Goal: Task Accomplishment & Management: Use online tool/utility

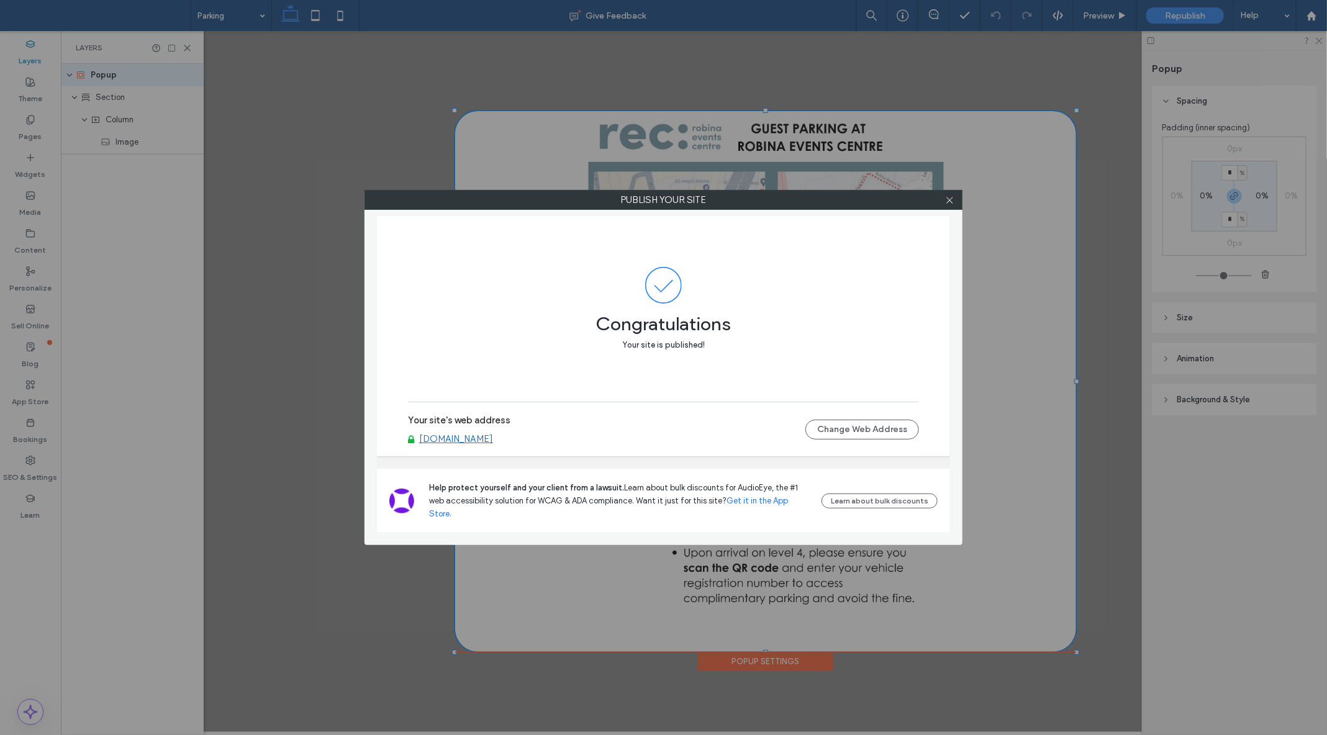
click at [493, 445] on link "[DOMAIN_NAME]" at bounding box center [456, 438] width 74 height 11
click at [950, 197] on icon at bounding box center [949, 200] width 9 height 9
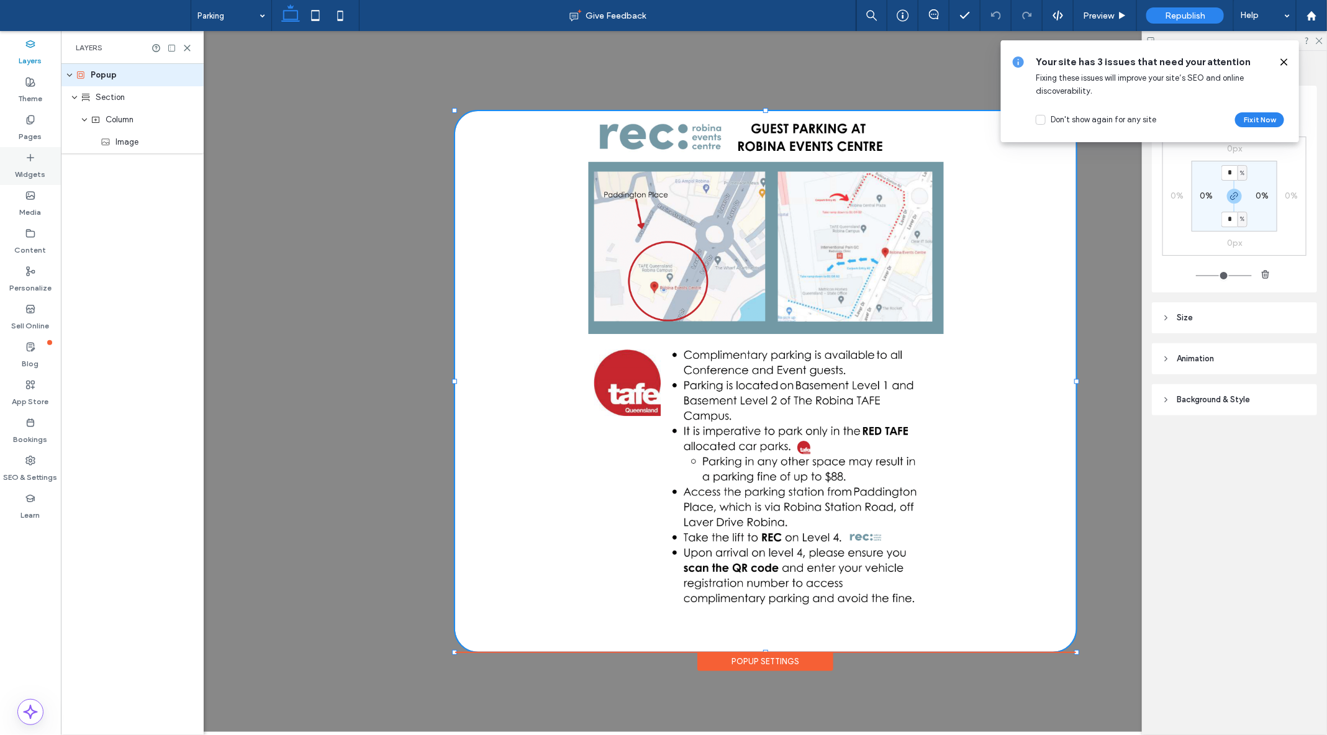
click at [28, 169] on label "Widgets" at bounding box center [31, 171] width 30 height 17
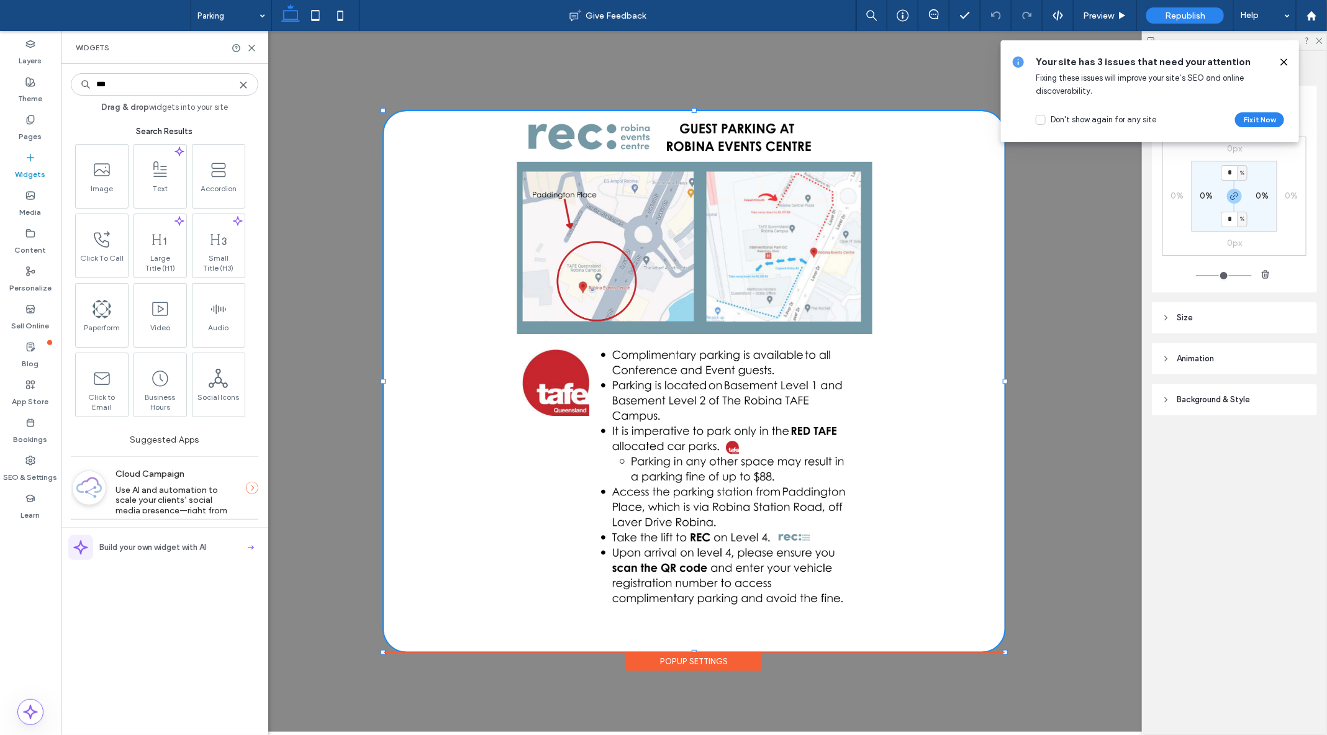
type input "***"
click at [1281, 61] on icon at bounding box center [1284, 62] width 10 height 10
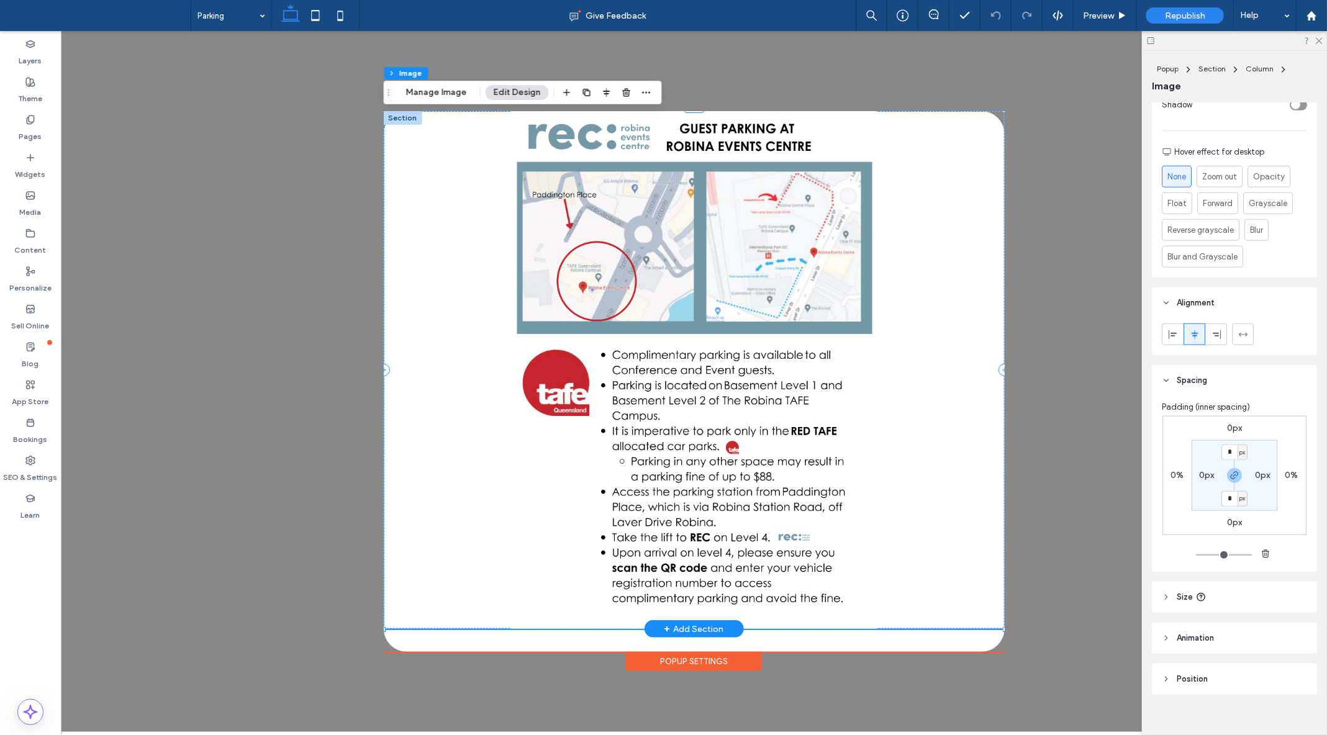
scroll to position [528, 0]
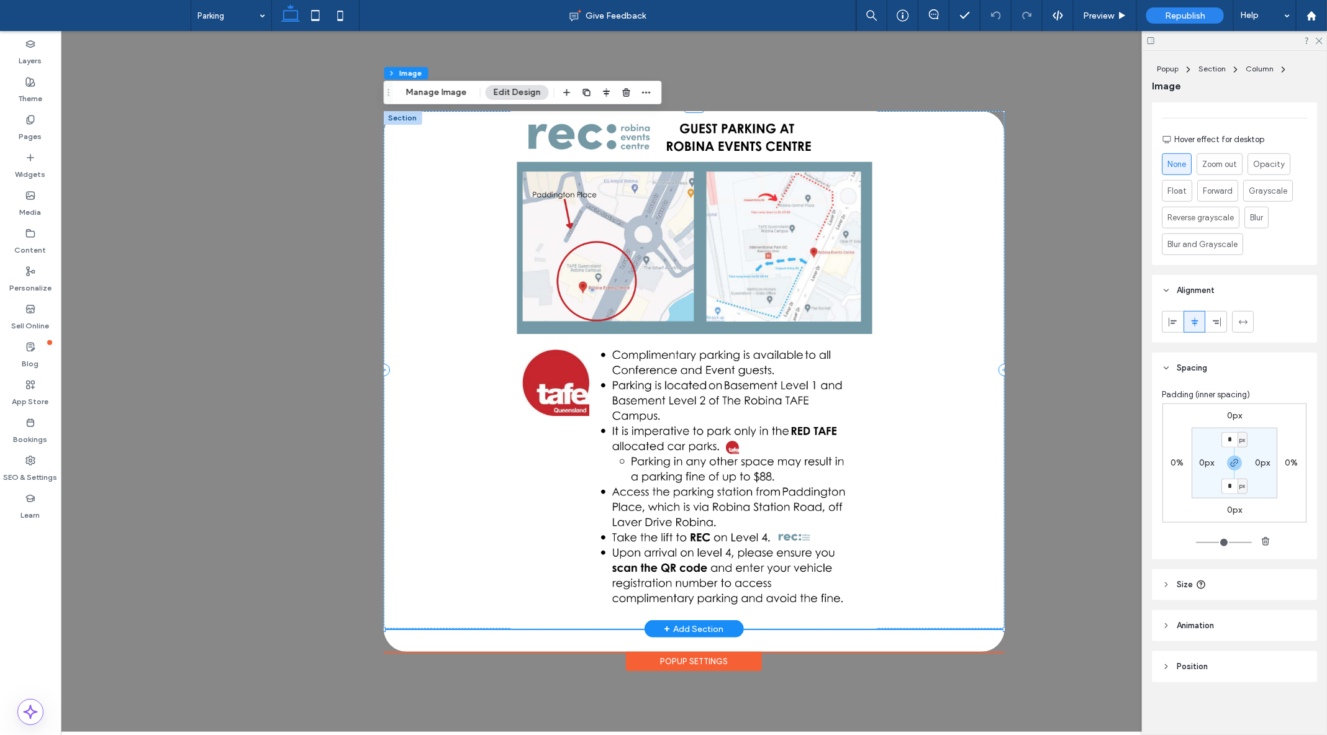
click at [969, 317] on img at bounding box center [693, 370] width 621 height 518
click at [401, 113] on div at bounding box center [402, 118] width 38 height 14
click at [680, 661] on div "Popup Settings" at bounding box center [693, 660] width 136 height 19
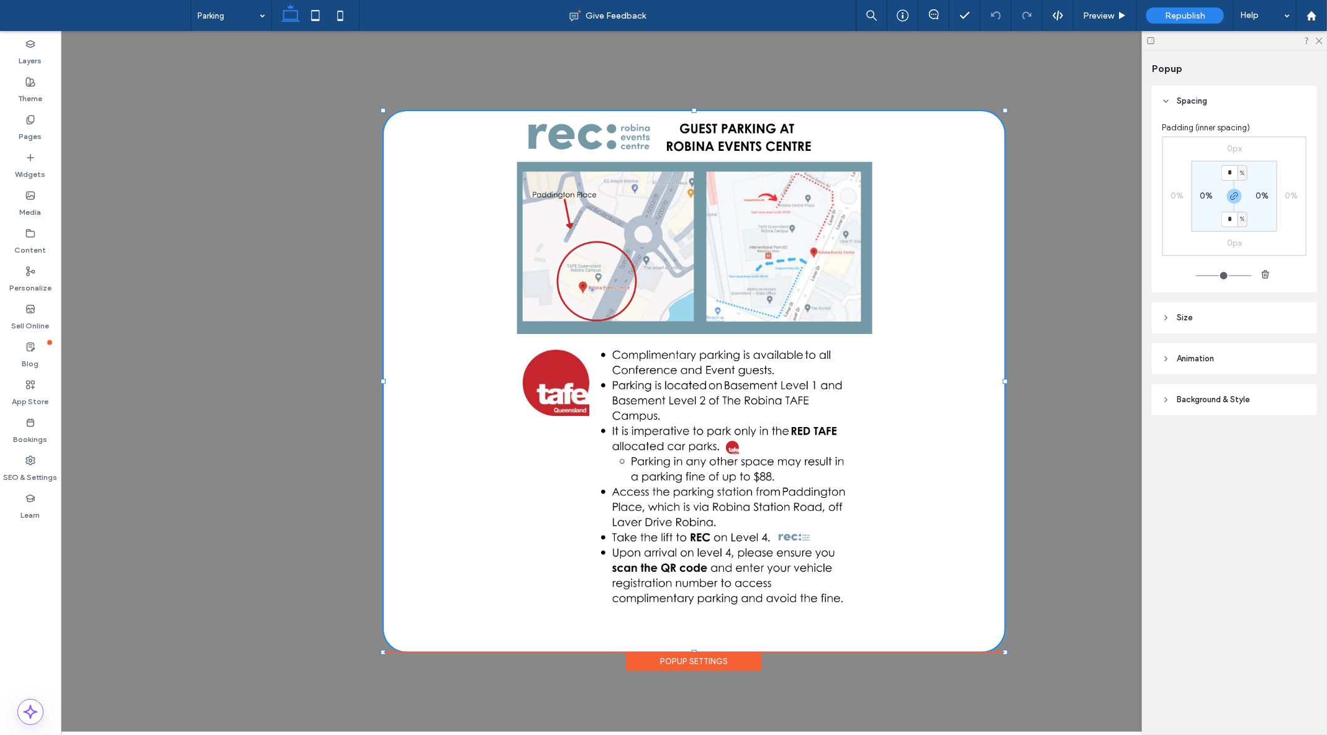
click at [275, 174] on div "+ Add Section Popup Settings" at bounding box center [693, 380] width 1266 height 701
click at [32, 137] on label "Pages" at bounding box center [30, 133] width 23 height 17
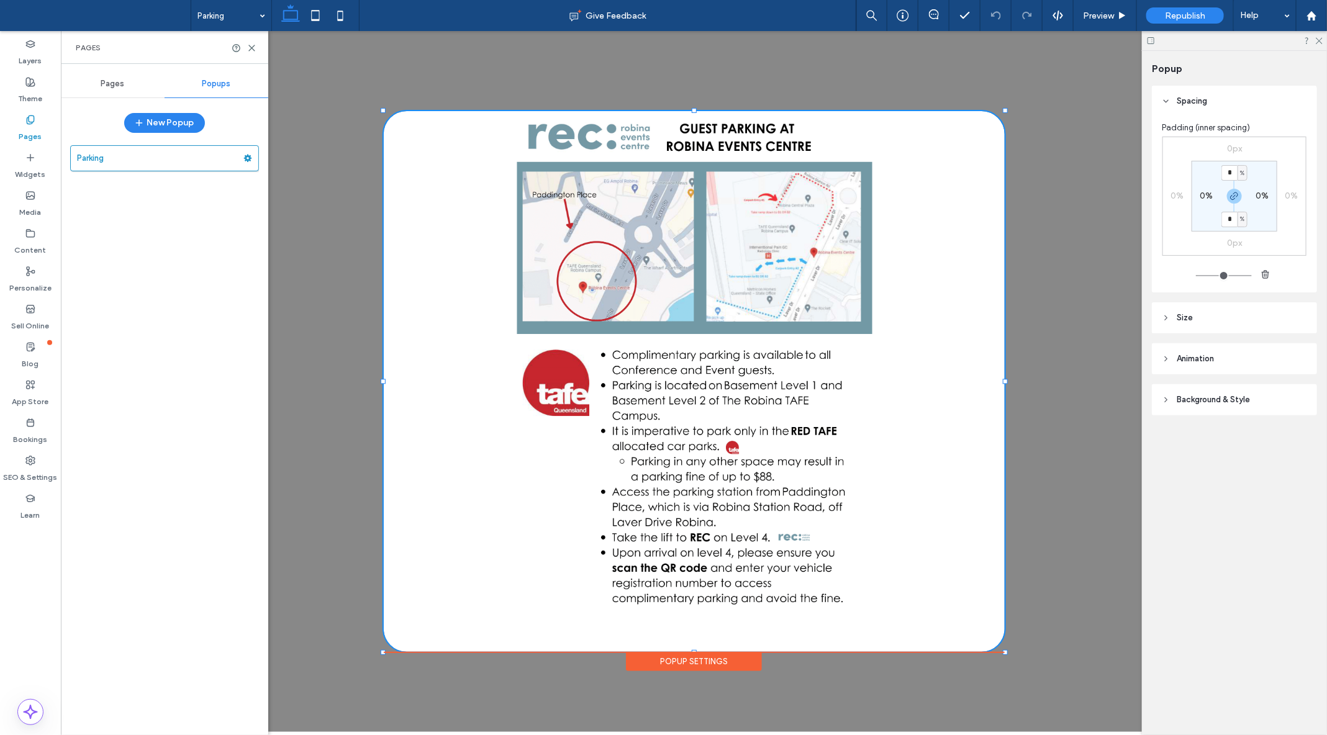
click at [222, 73] on div "Popups" at bounding box center [217, 83] width 104 height 27
click at [163, 122] on button "New Popup" at bounding box center [164, 123] width 81 height 20
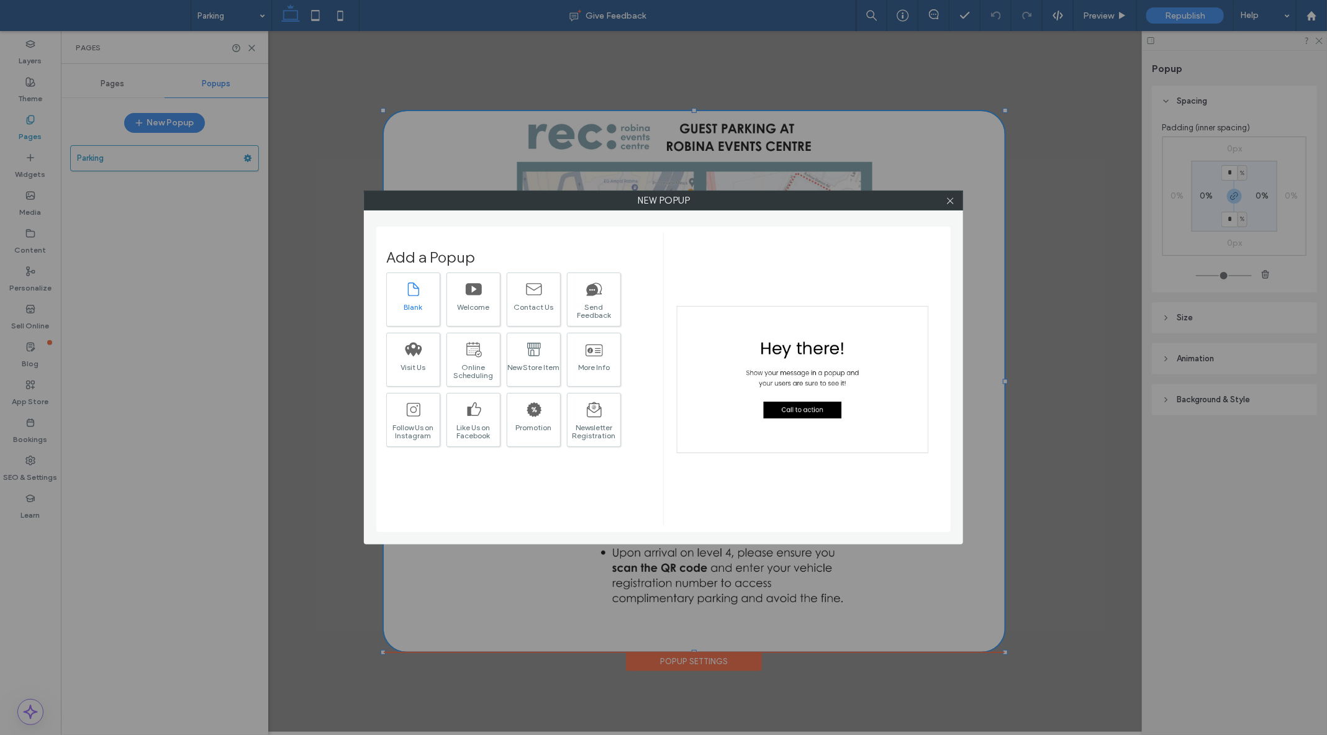
click at [413, 287] on icon at bounding box center [413, 289] width 17 height 17
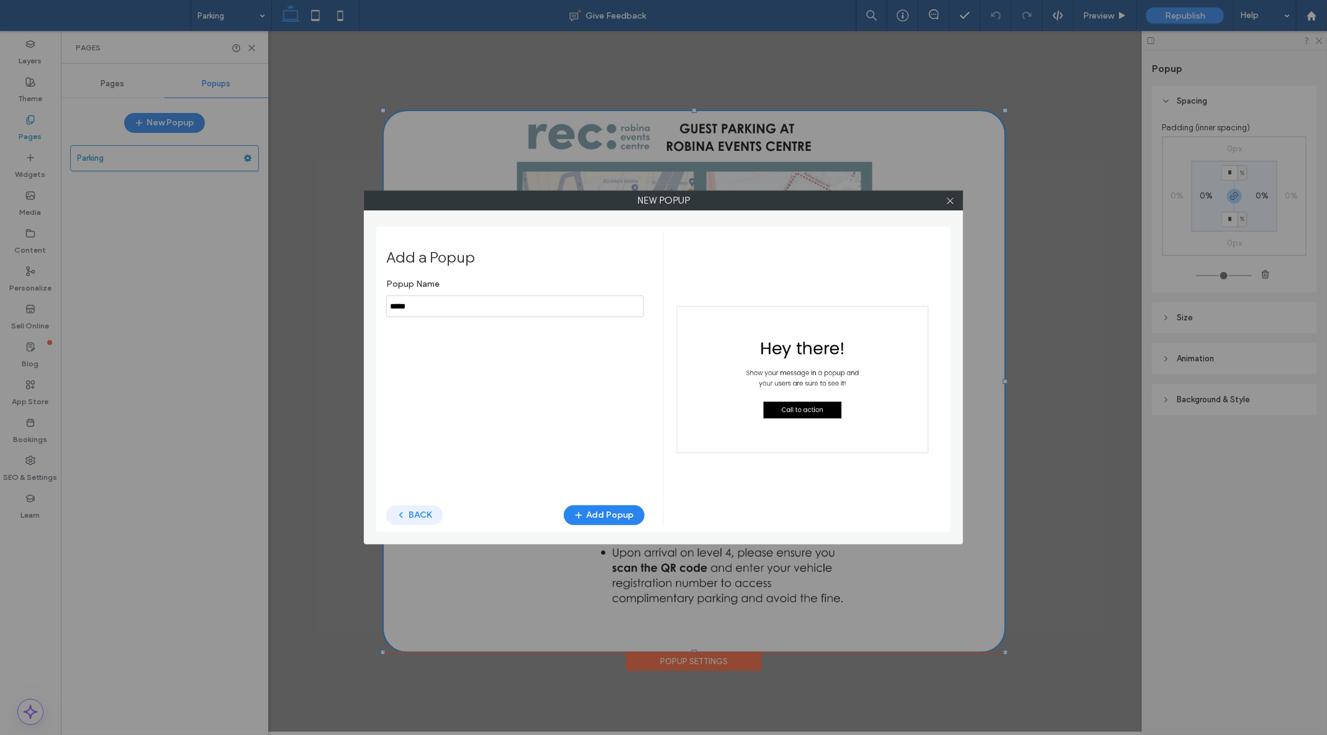
click at [416, 517] on button "BACK" at bounding box center [414, 515] width 56 height 20
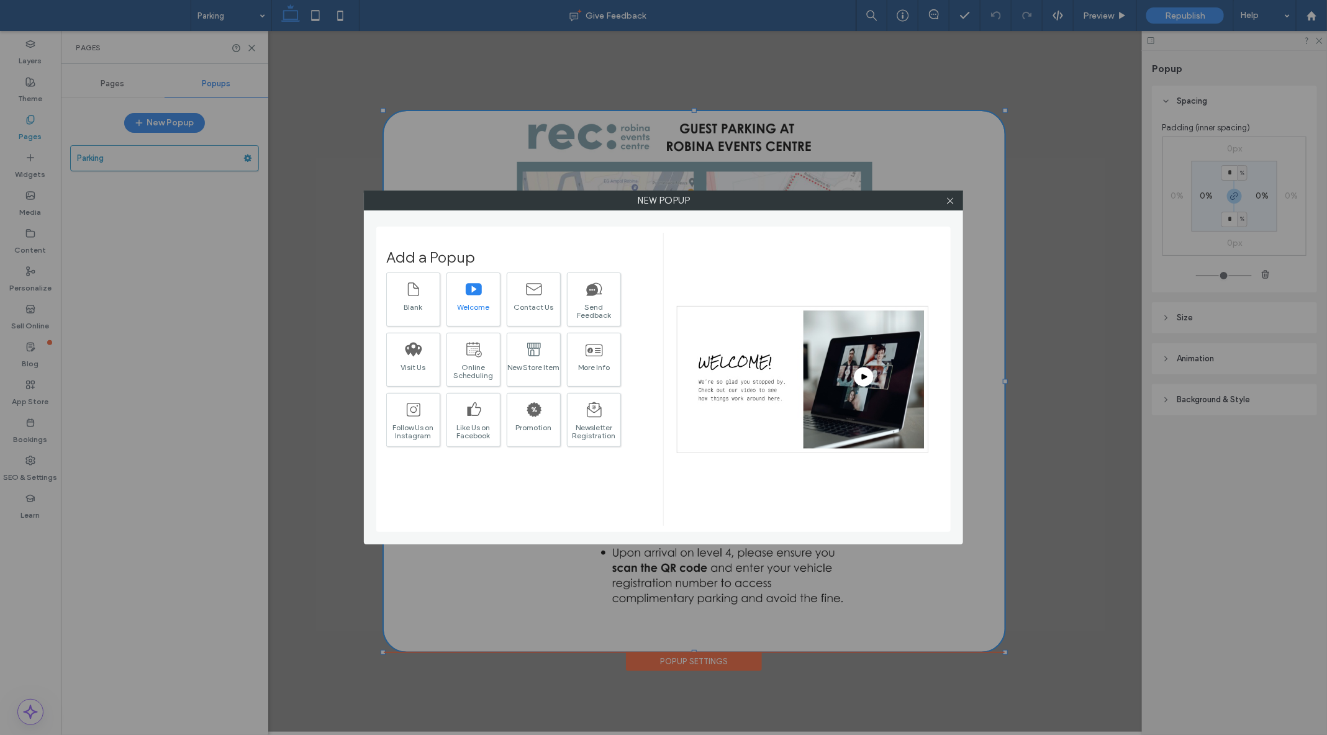
click at [479, 312] on div "Welcome" at bounding box center [473, 300] width 54 height 54
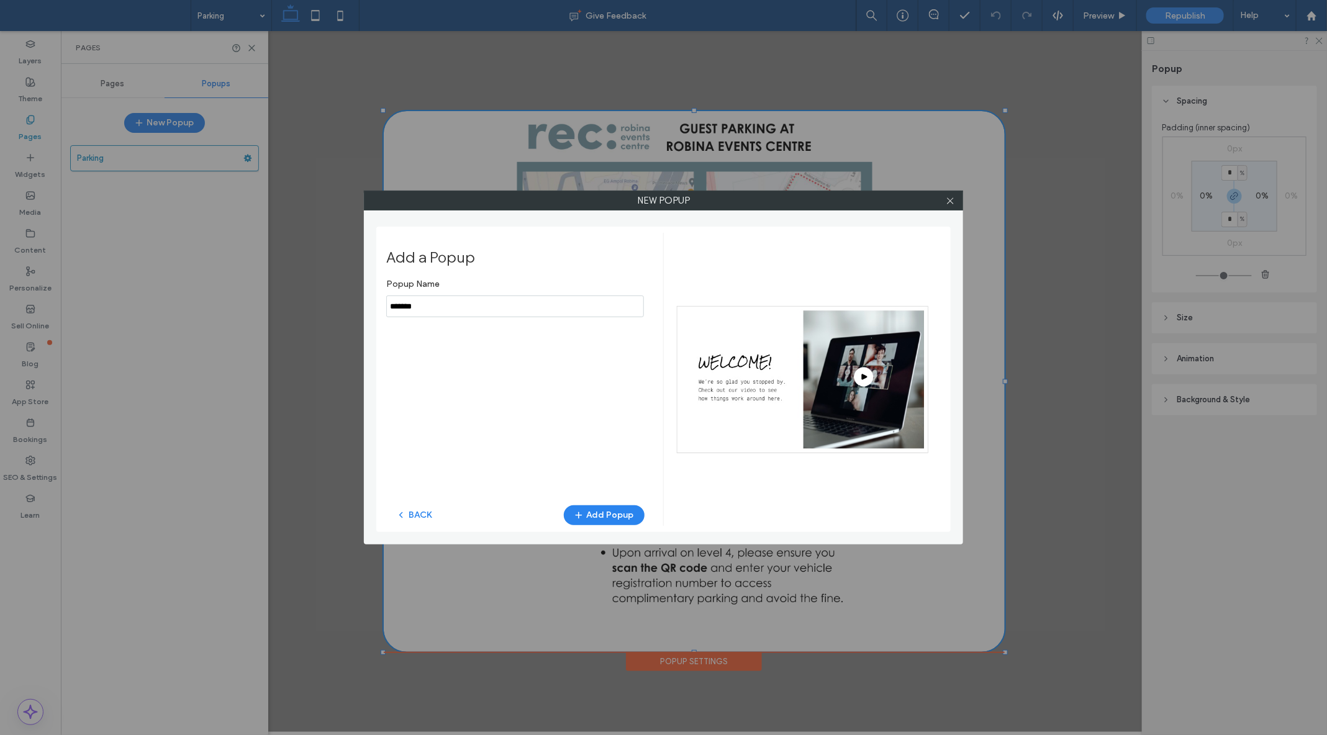
click at [529, 307] on input "notEmpty" at bounding box center [515, 307] width 258 height 22
click at [413, 516] on button "BACK" at bounding box center [414, 515] width 56 height 20
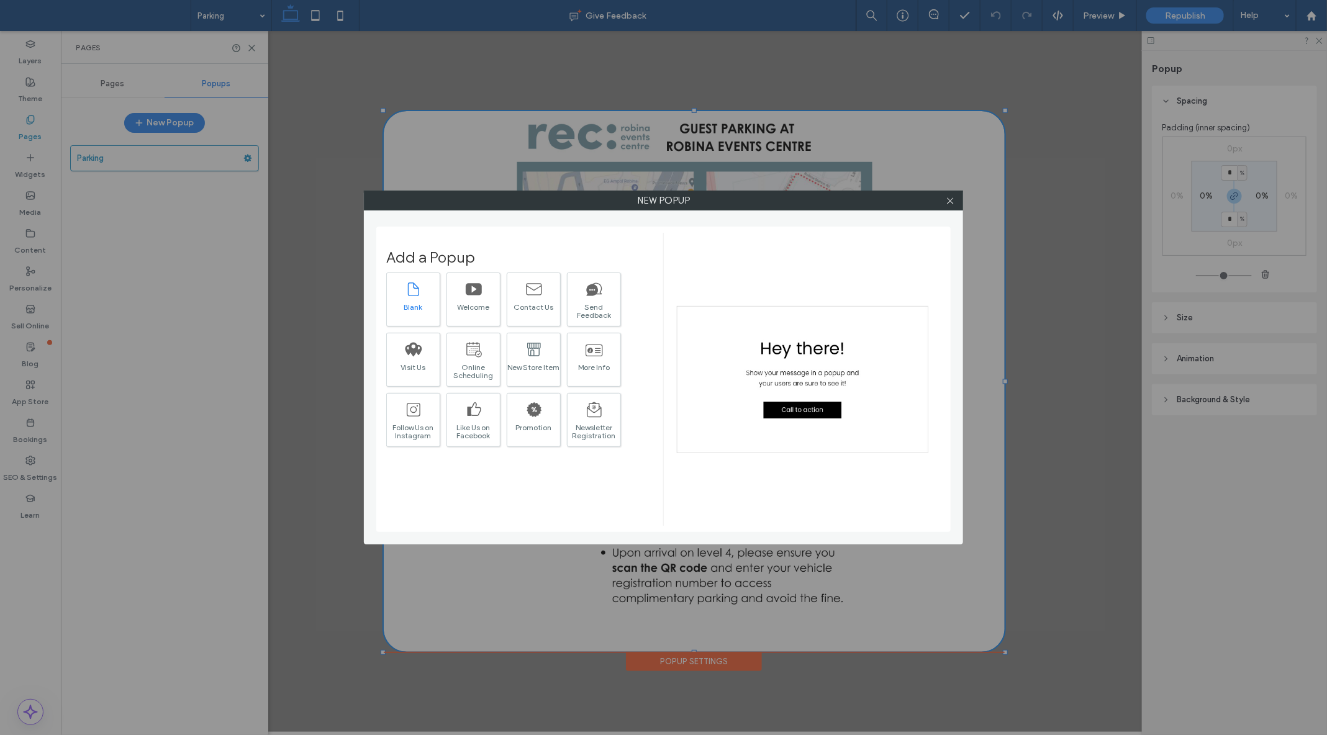
click at [424, 305] on div "Blank" at bounding box center [413, 307] width 53 height 8
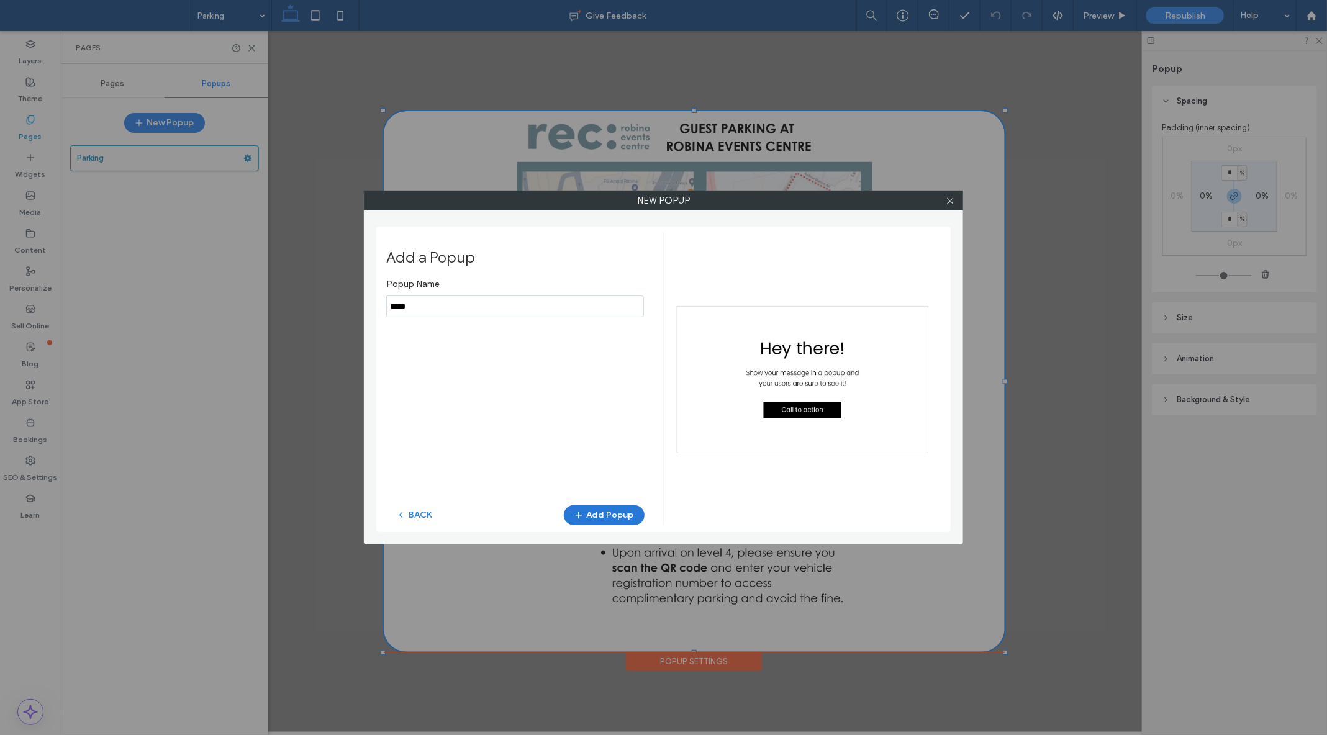
click at [592, 517] on button "Add Popup" at bounding box center [604, 515] width 81 height 20
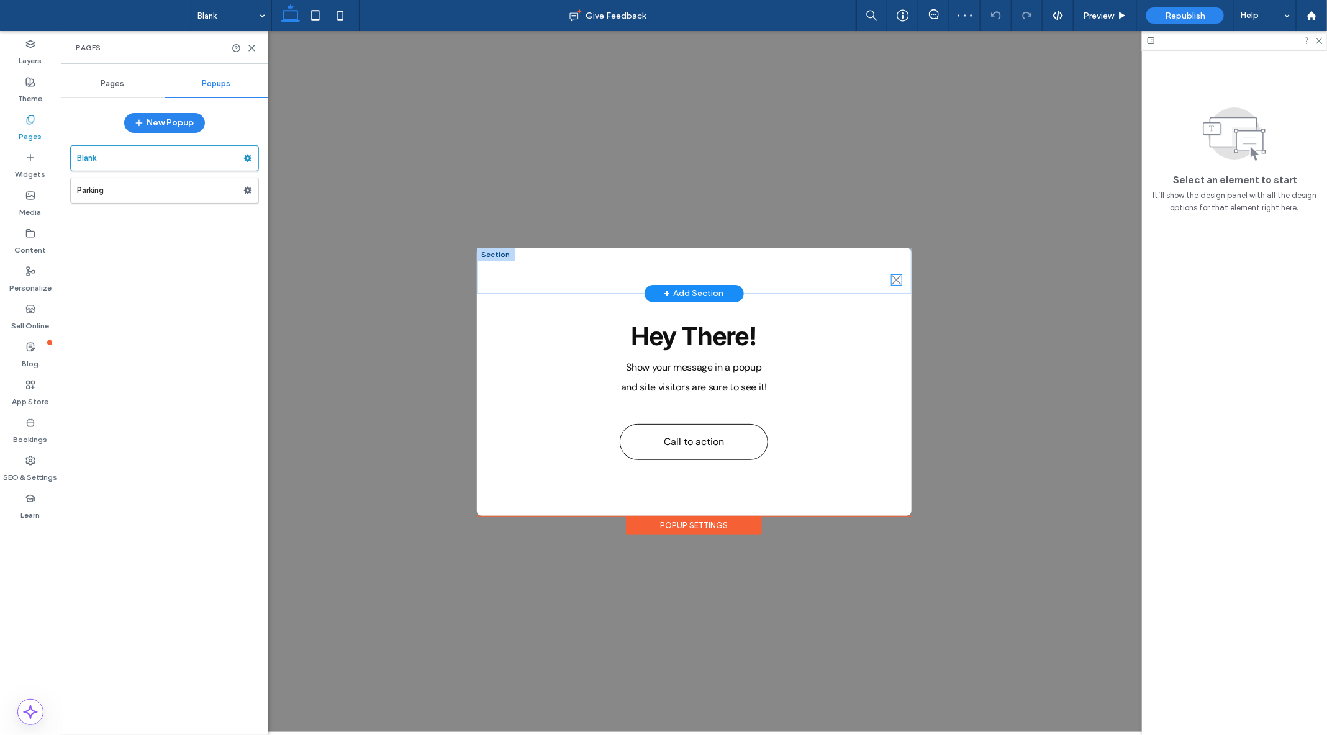
click at [893, 279] on icon ".st0-1091118977{fill-rule:evenodd;clip-rule:evenodd;}" at bounding box center [896, 279] width 10 height 10
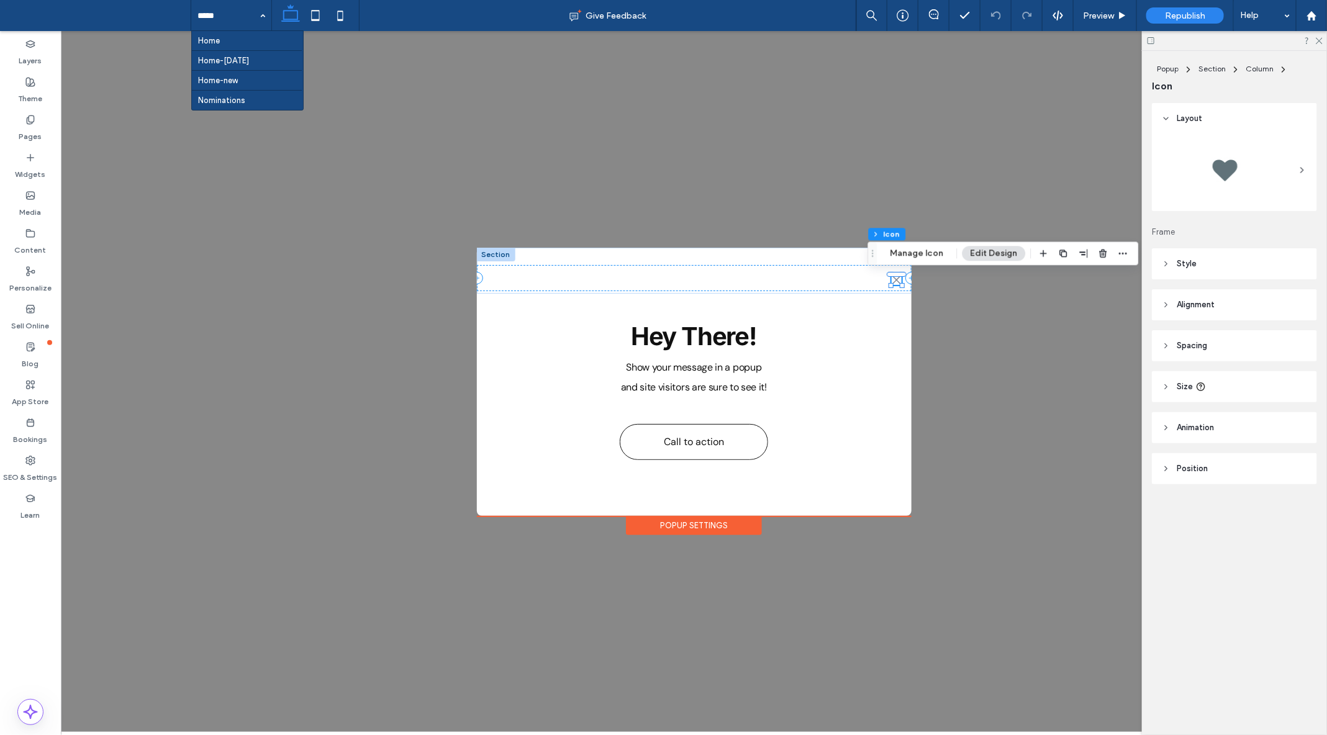
click at [159, 183] on div ".st0-1091118977{fill-rule:evenodd;clip-rule:evenodd;} + Add Section Hey There! …" at bounding box center [693, 380] width 1266 height 701
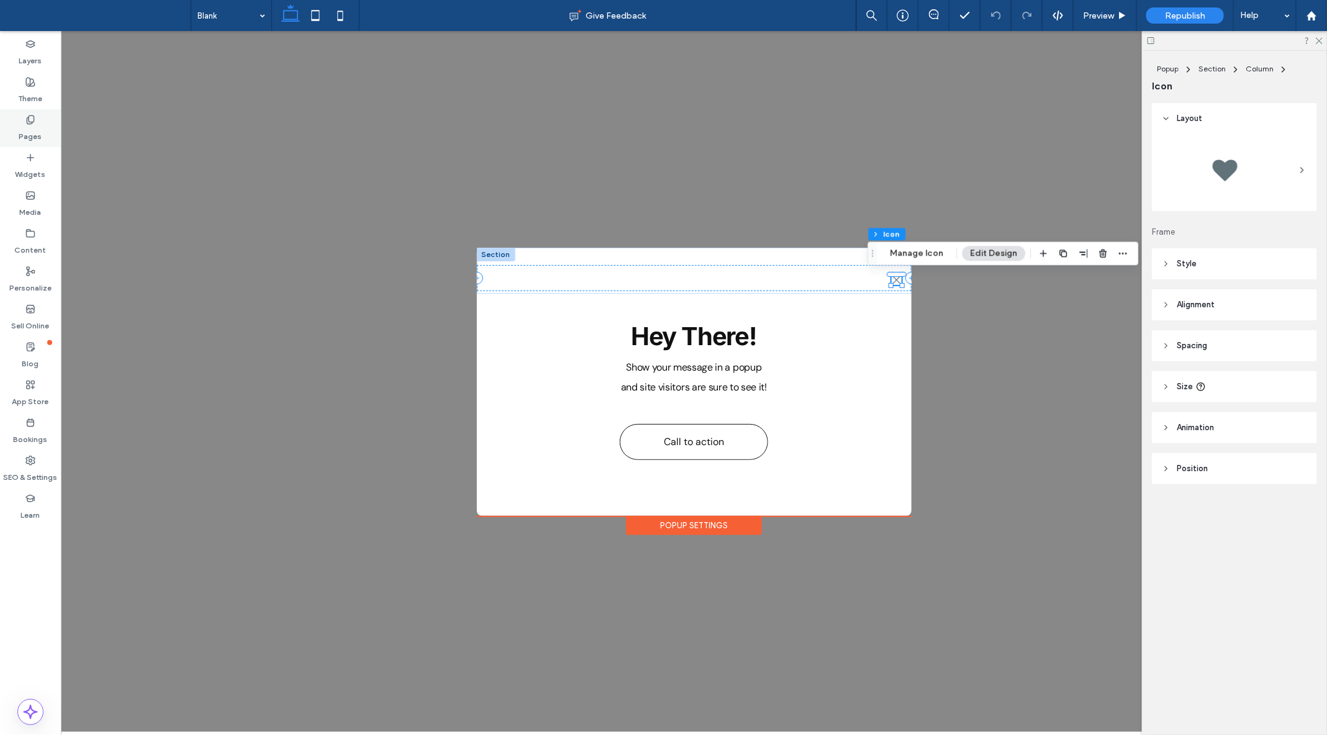
click at [27, 119] on use at bounding box center [30, 119] width 7 height 8
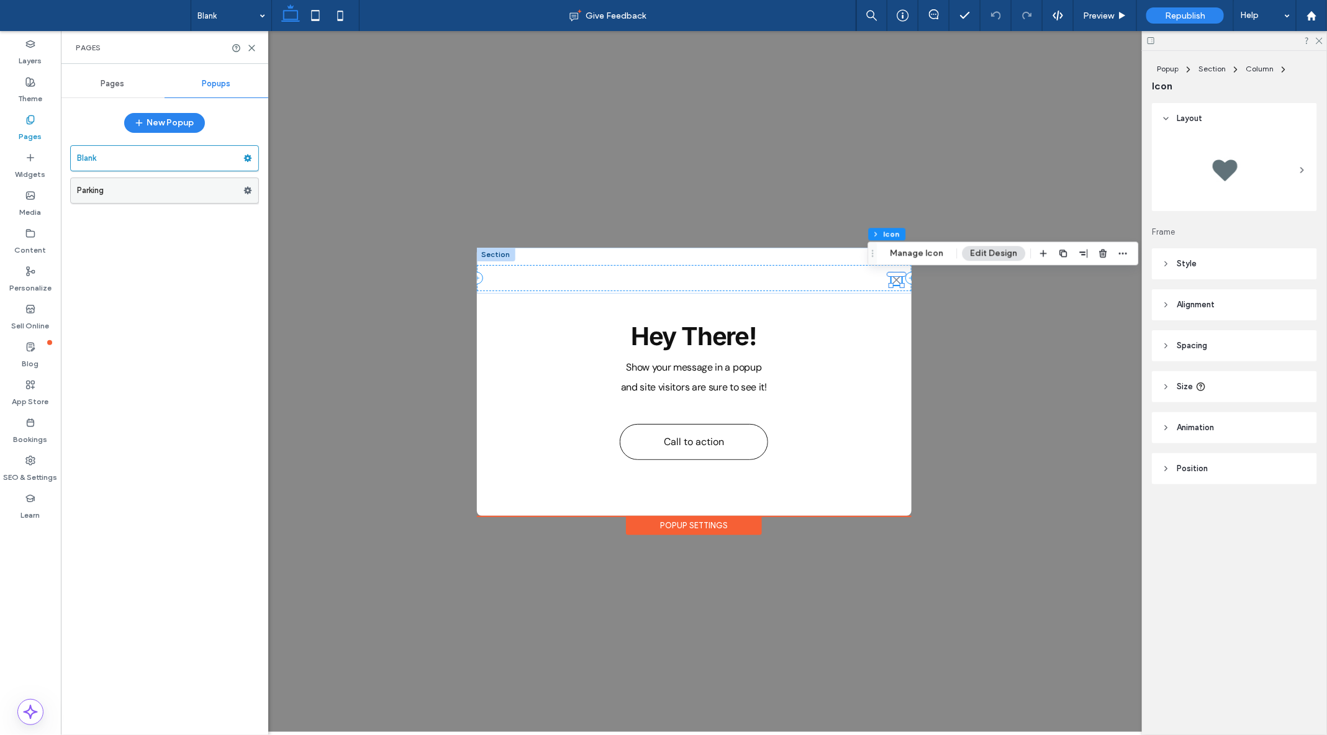
click at [107, 188] on label "Parking" at bounding box center [160, 190] width 166 height 25
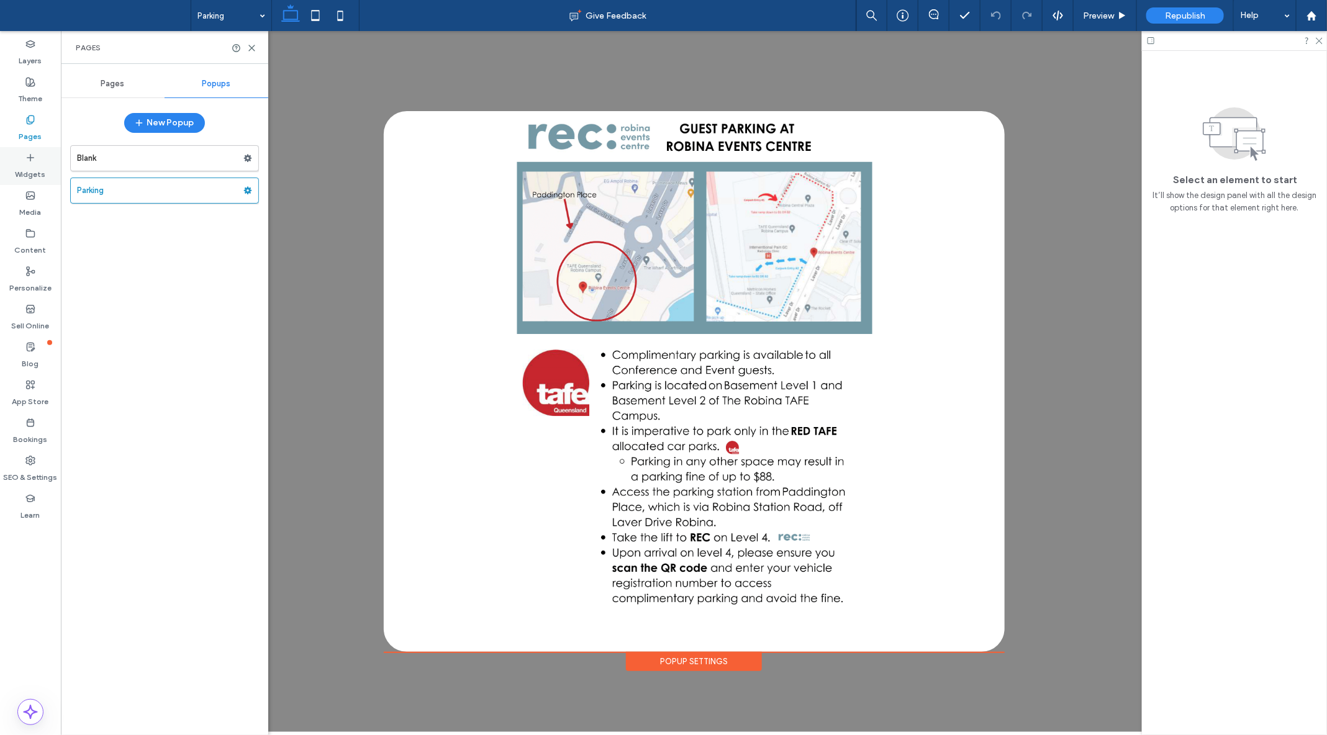
click at [35, 161] on div "Widgets" at bounding box center [30, 166] width 61 height 38
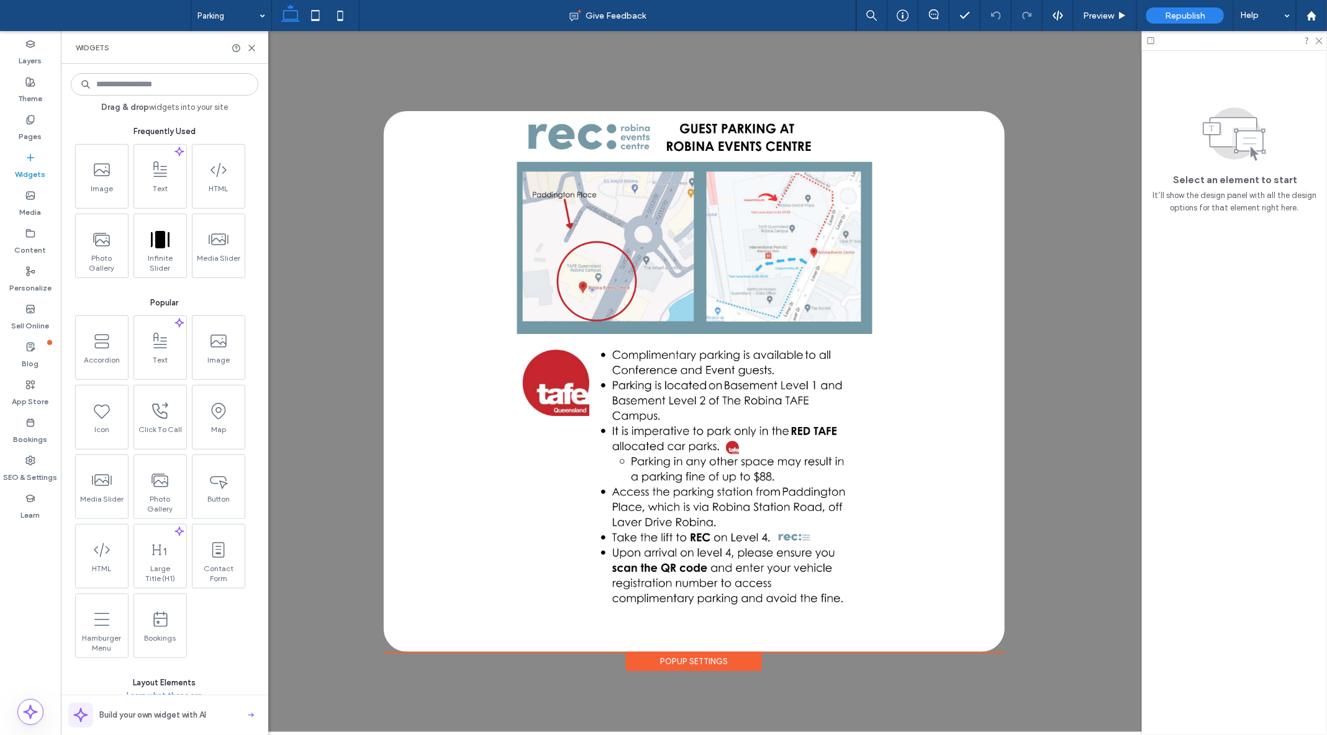
click at [151, 93] on input at bounding box center [164, 84] width 187 height 22
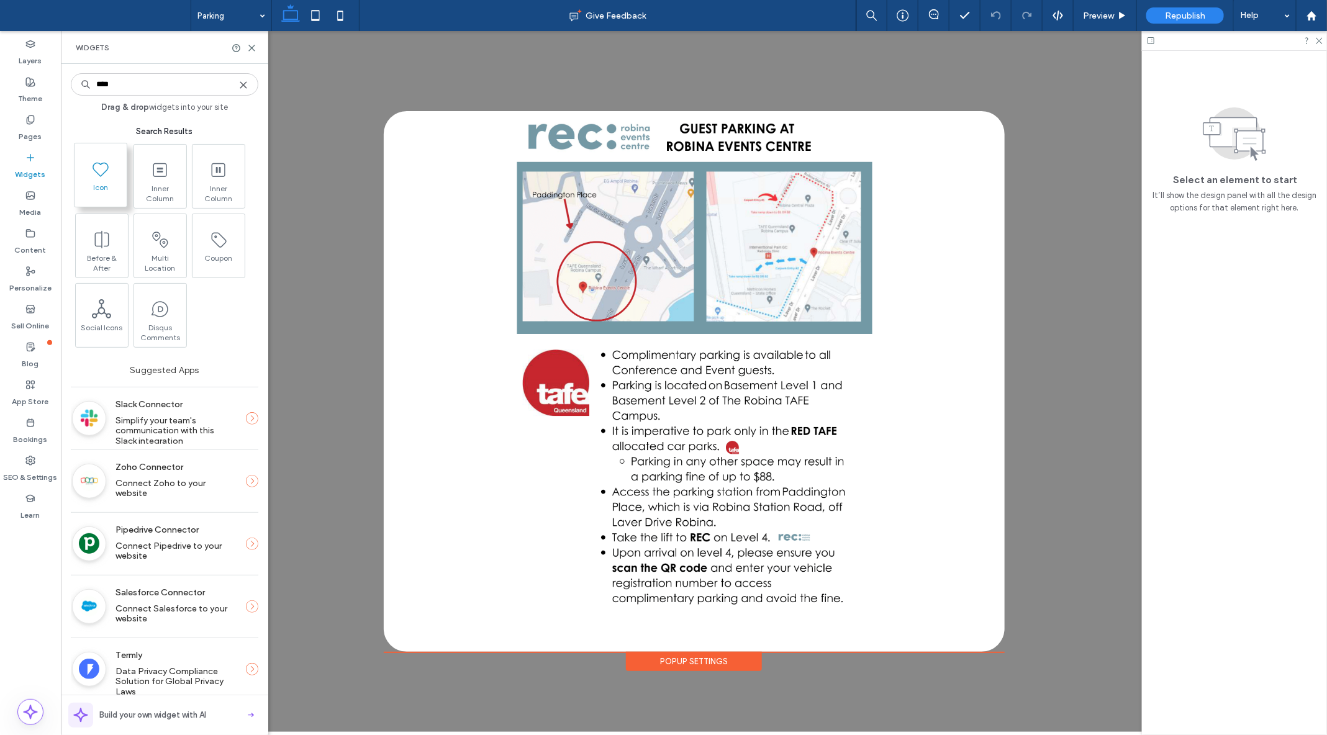
type input "****"
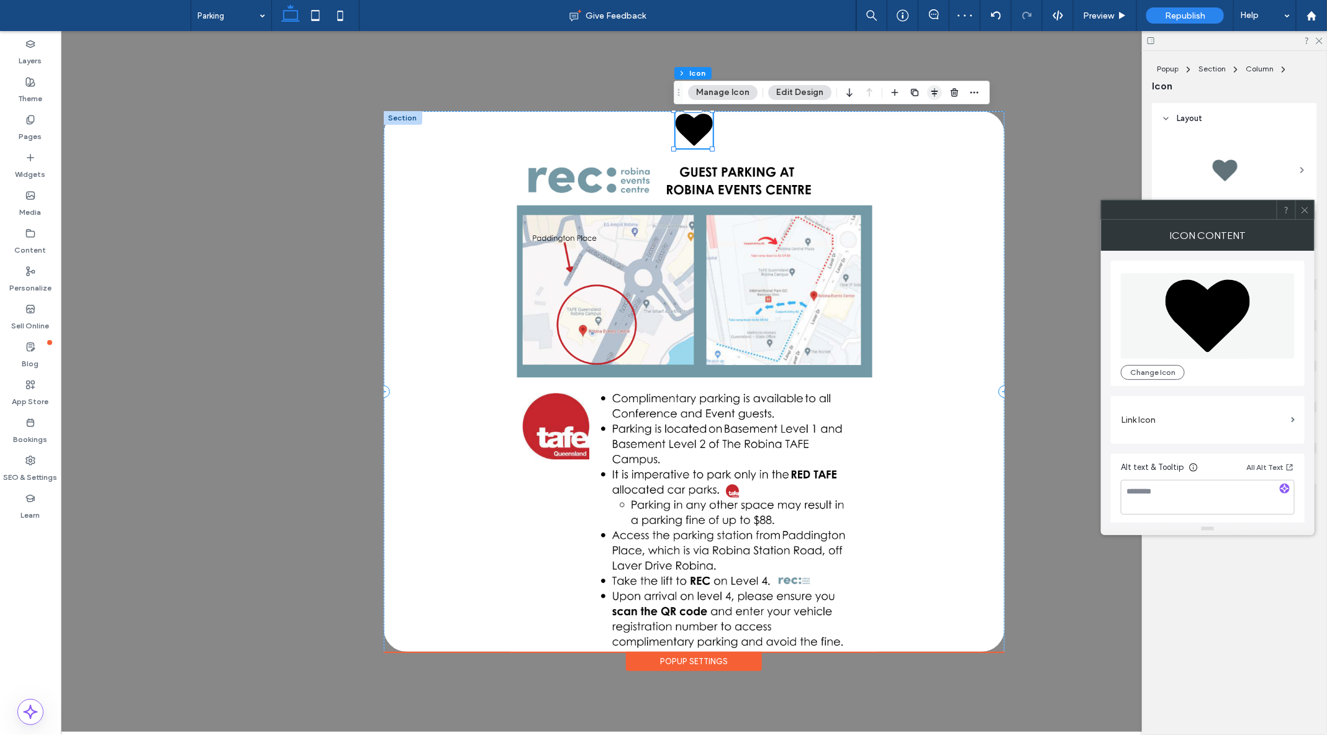
click at [931, 93] on use "button" at bounding box center [934, 92] width 7 height 9
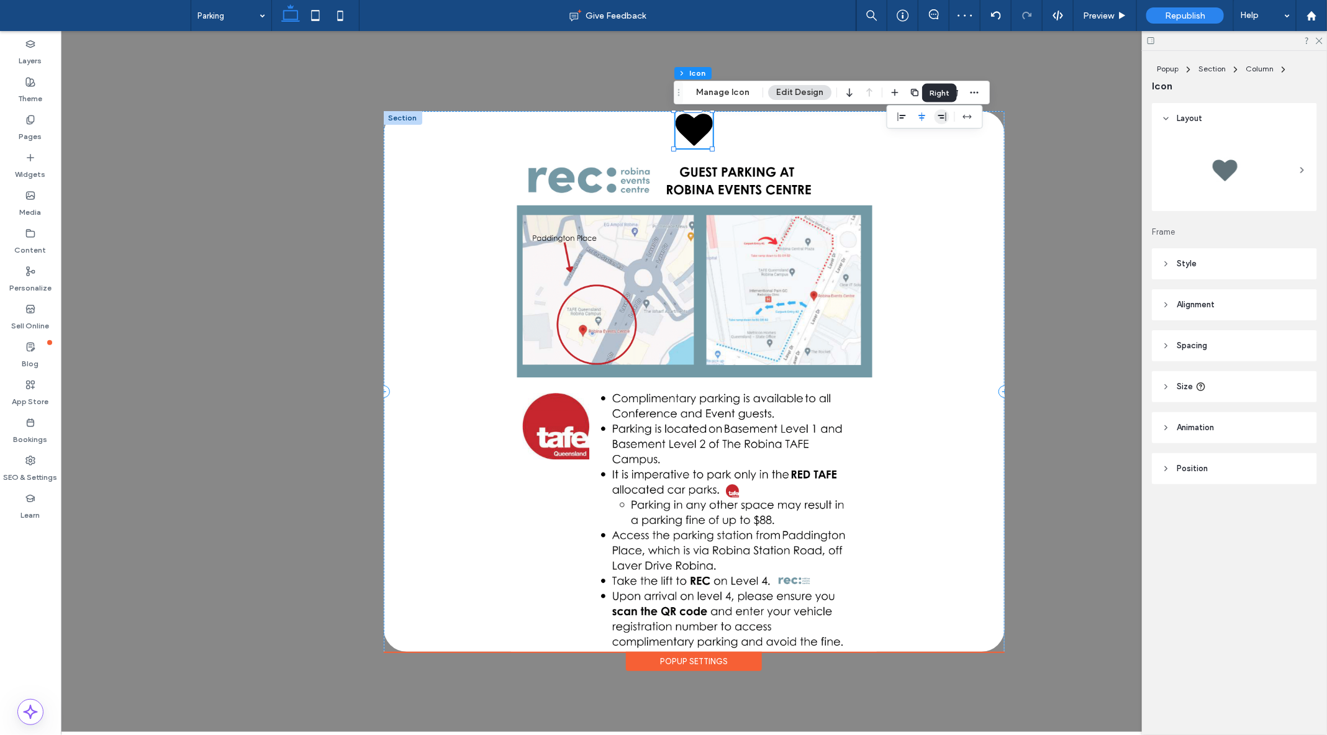
click at [942, 114] on icon "flex-end" at bounding box center [942, 117] width 10 height 10
click at [1218, 169] on div at bounding box center [1224, 170] width 50 height 50
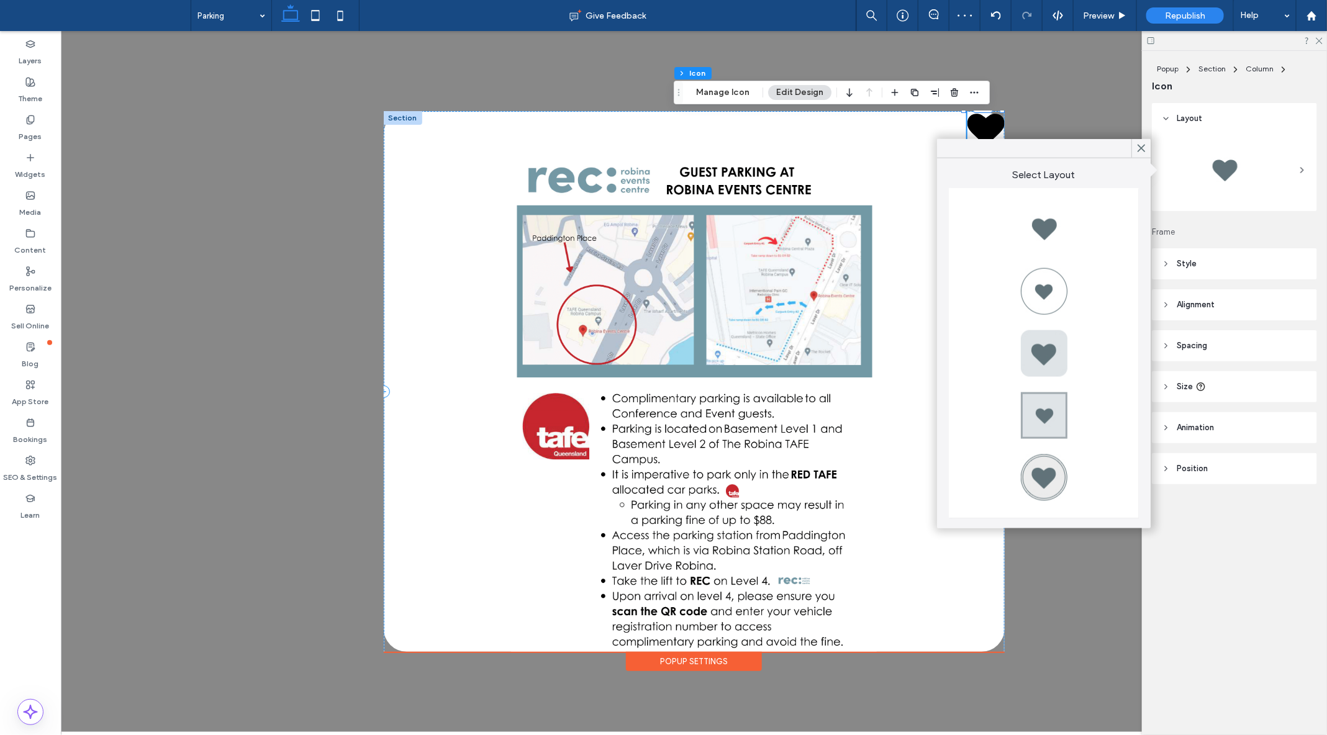
click at [1227, 156] on div at bounding box center [1224, 170] width 50 height 50
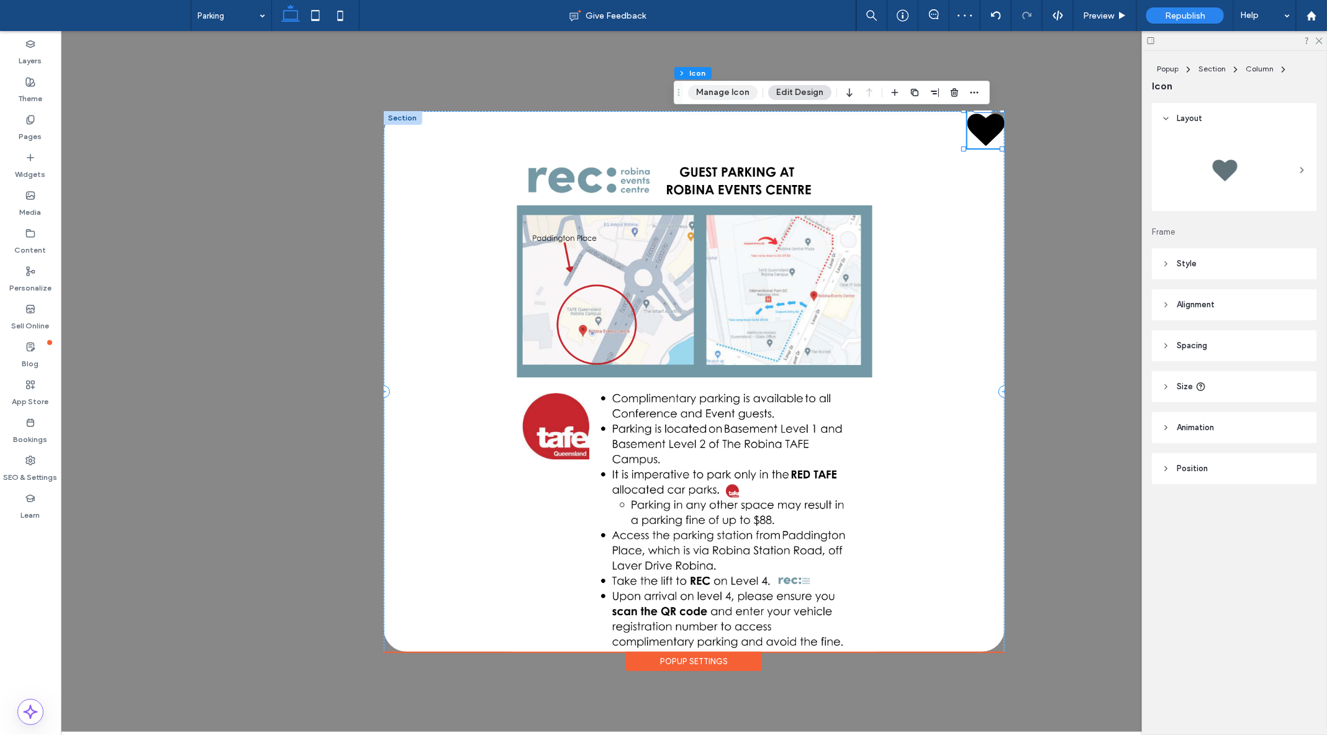
click at [708, 88] on button "Manage Icon" at bounding box center [723, 92] width 70 height 15
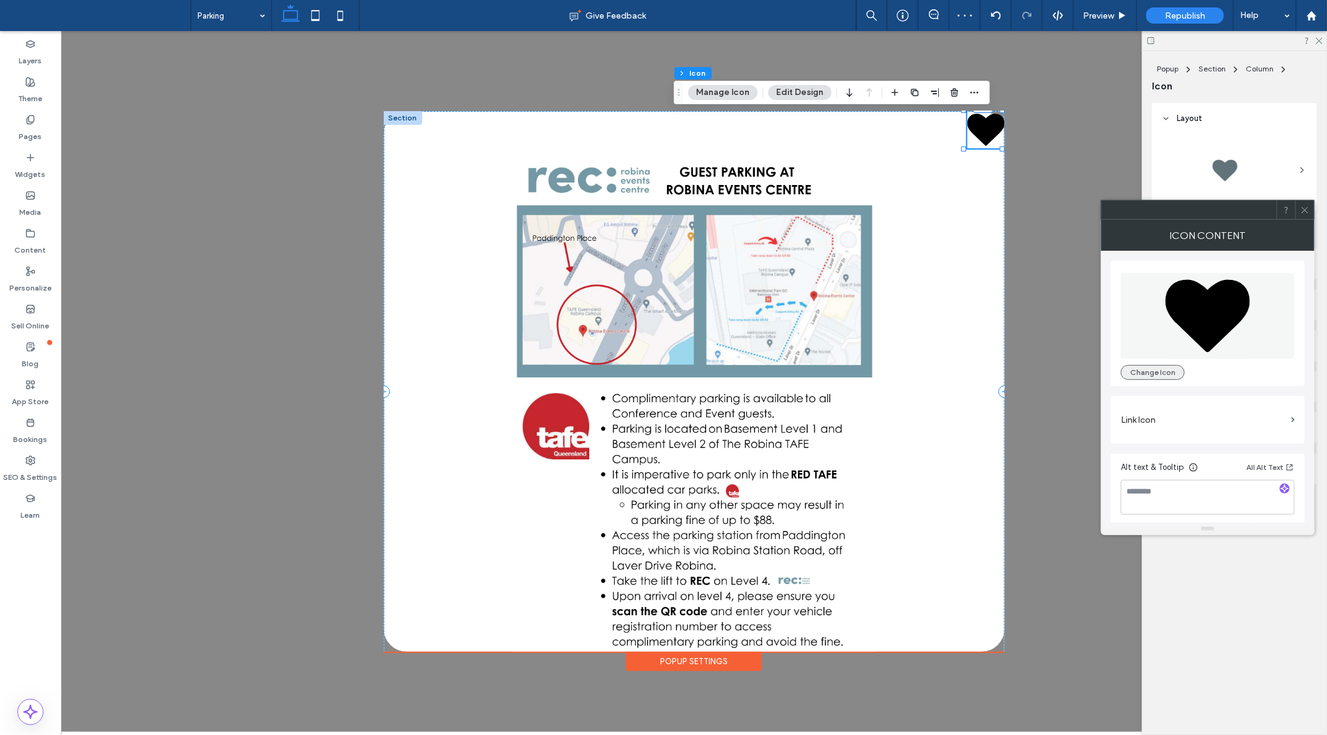
click at [1133, 373] on button "Change Icon" at bounding box center [1153, 372] width 64 height 15
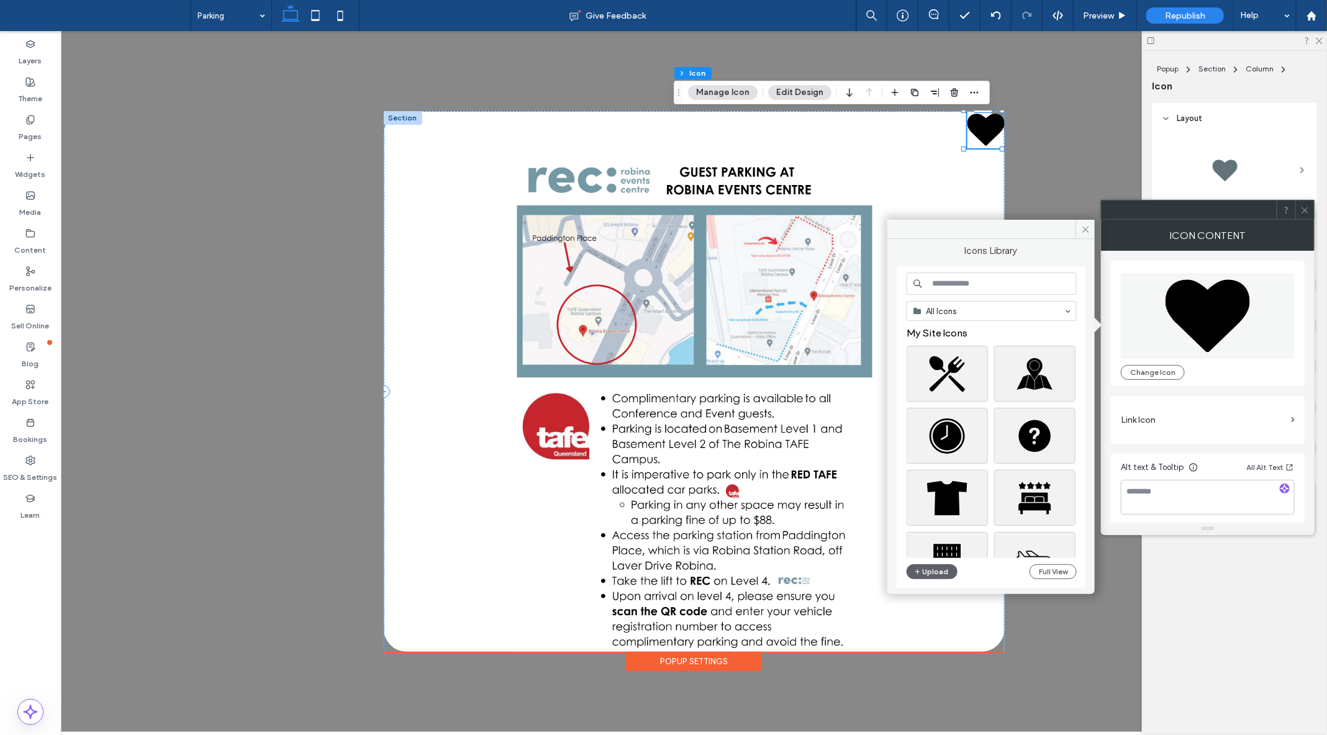
click at [959, 289] on input at bounding box center [991, 284] width 170 height 22
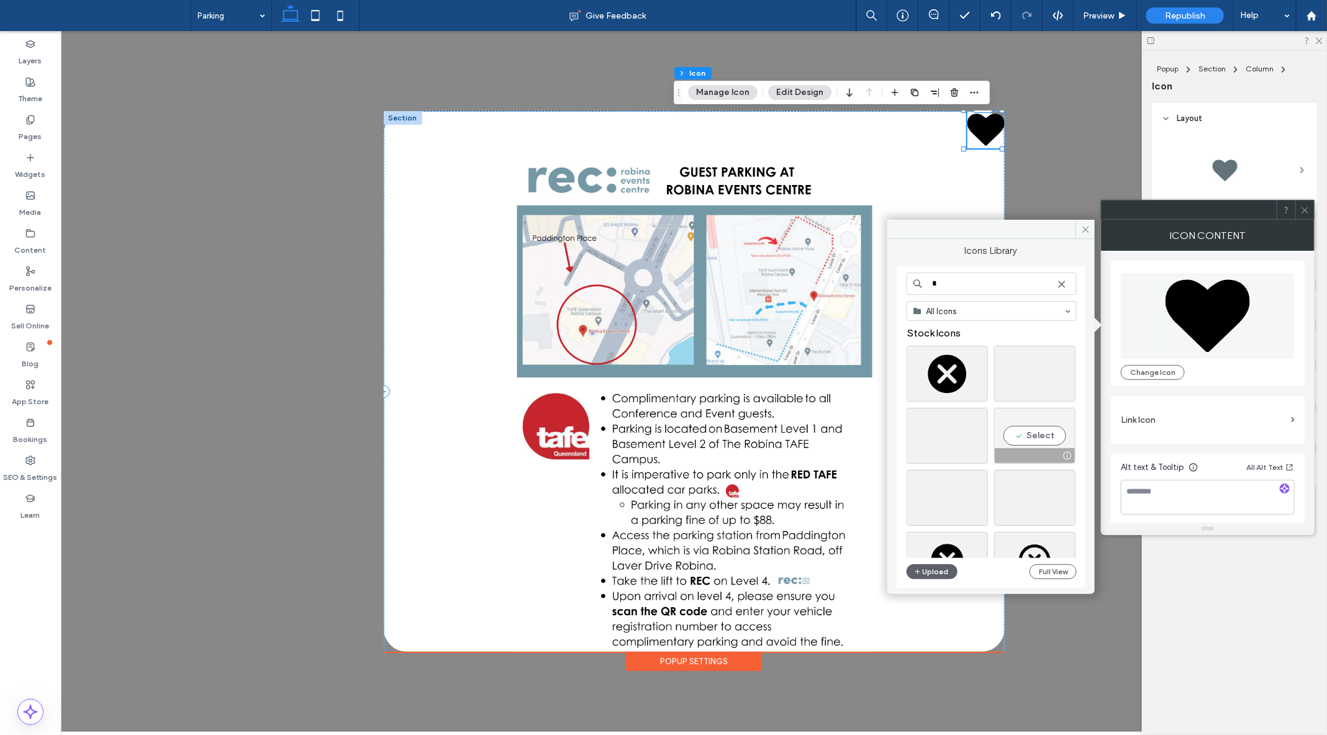
type input "*"
click at [1047, 429] on div "Select" at bounding box center [1034, 436] width 81 height 56
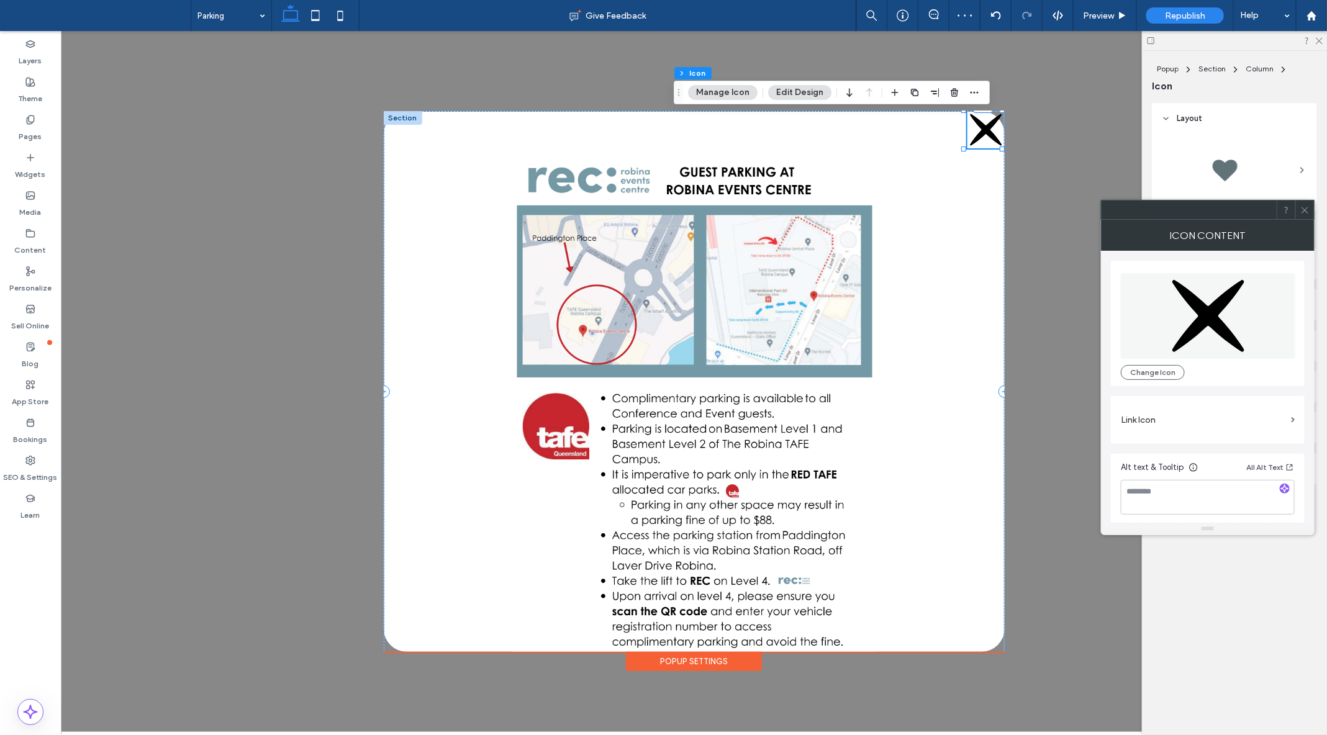
click at [1308, 209] on icon at bounding box center [1304, 209] width 9 height 9
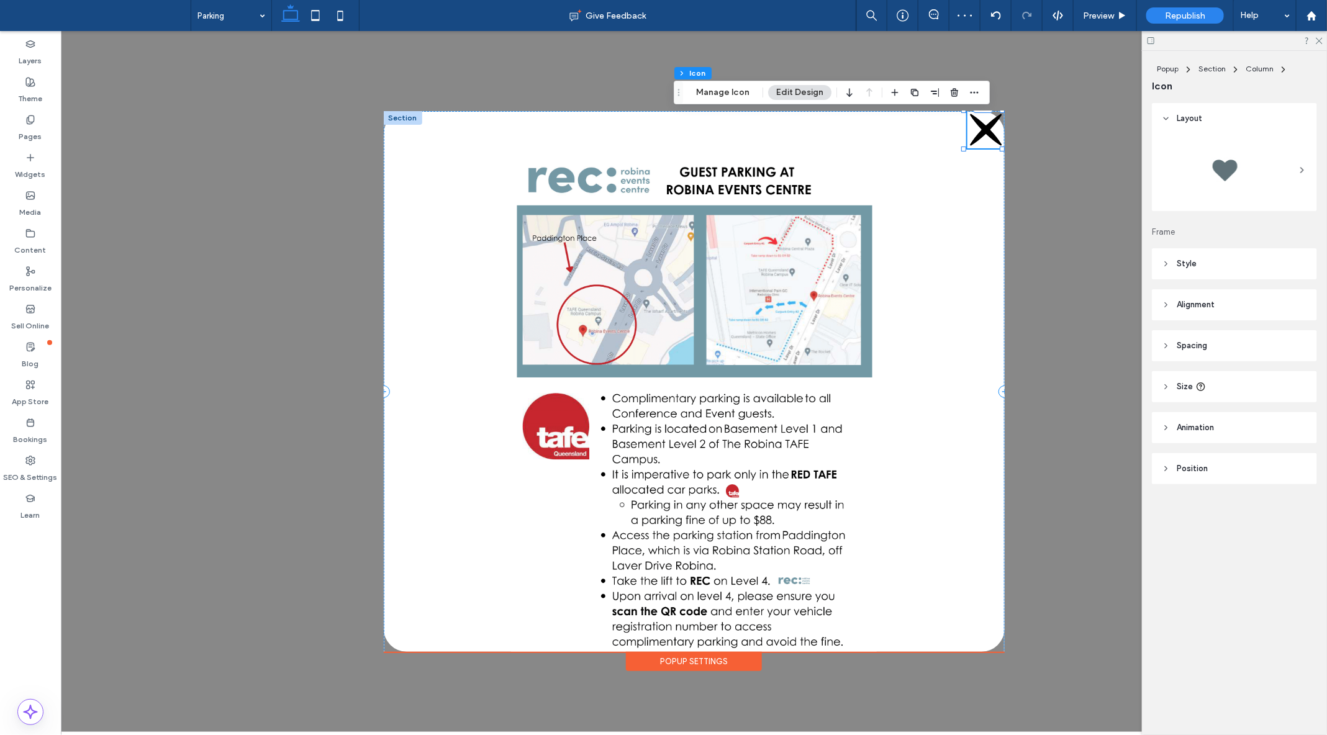
click at [1302, 169] on use at bounding box center [1302, 170] width 2 height 5
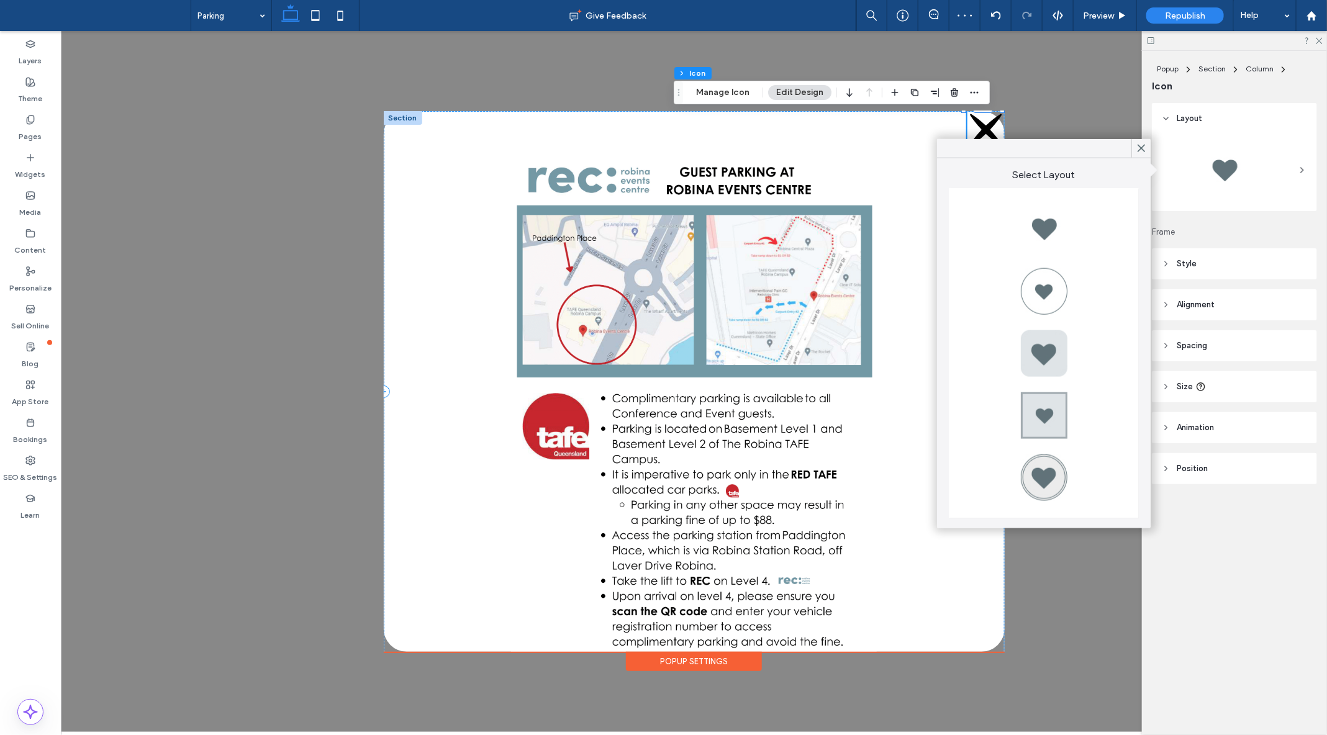
click at [1067, 298] on div at bounding box center [1044, 291] width 50 height 50
type input "*"
type input "***"
click at [1102, 50] on div "+ Add Section Popup Settings" at bounding box center [693, 380] width 1266 height 701
click at [1081, 123] on div "+ Add Section Popup Settings" at bounding box center [693, 380] width 1266 height 701
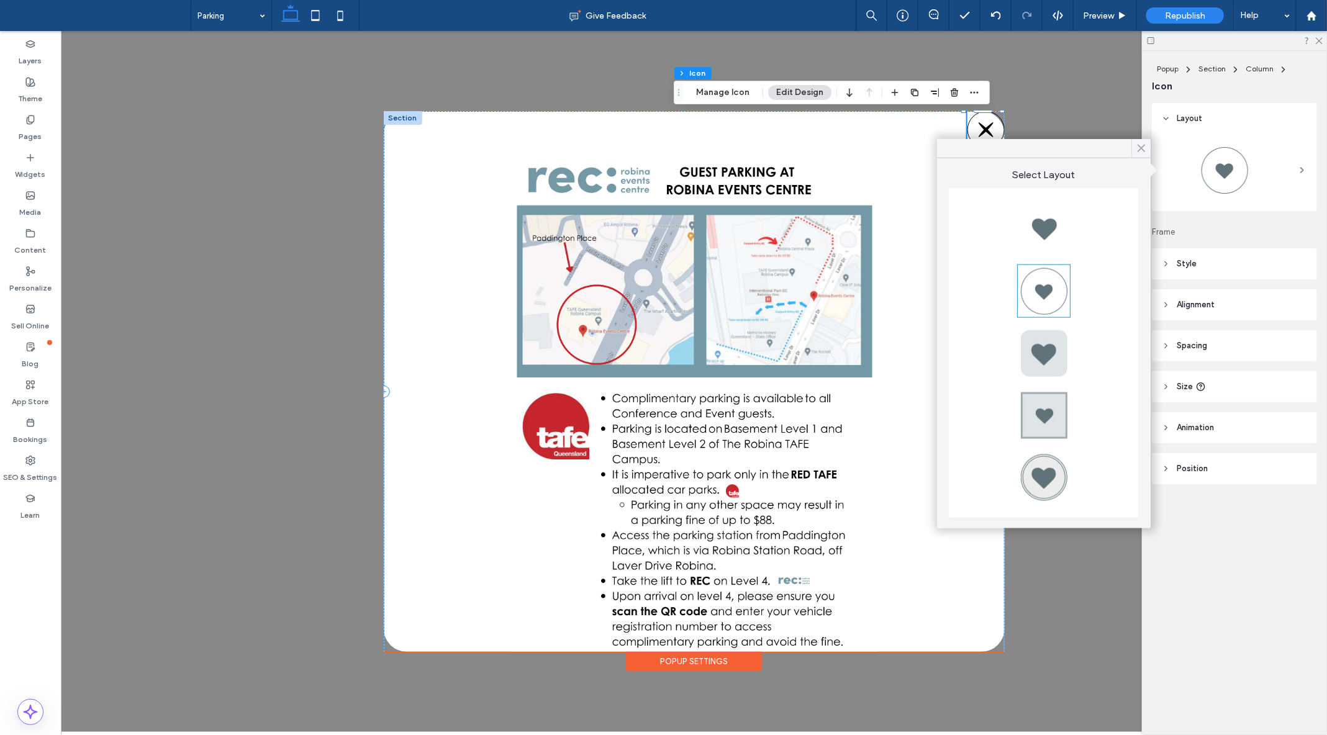
click at [1138, 147] on icon at bounding box center [1140, 148] width 11 height 11
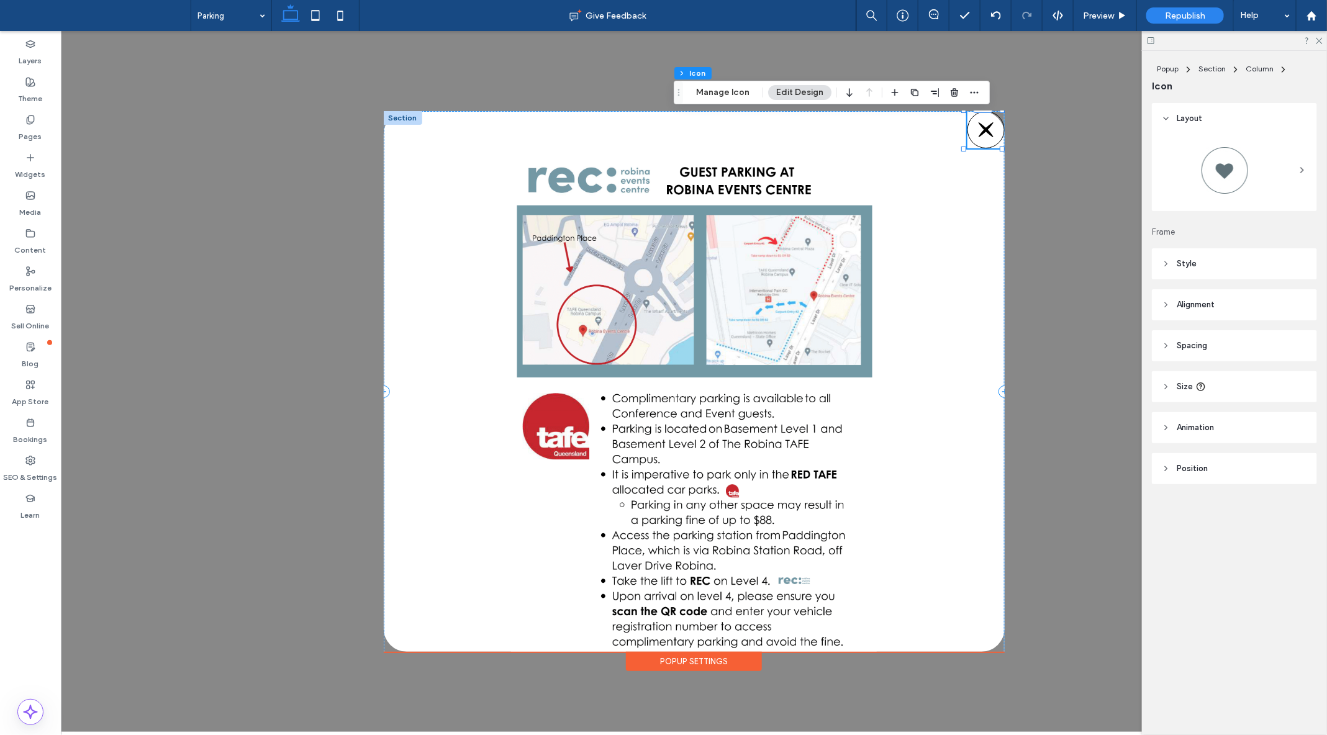
click at [1060, 227] on div "+ Add Section Popup Settings" at bounding box center [693, 380] width 1266 height 701
click at [900, 225] on img at bounding box center [693, 413] width 621 height 518
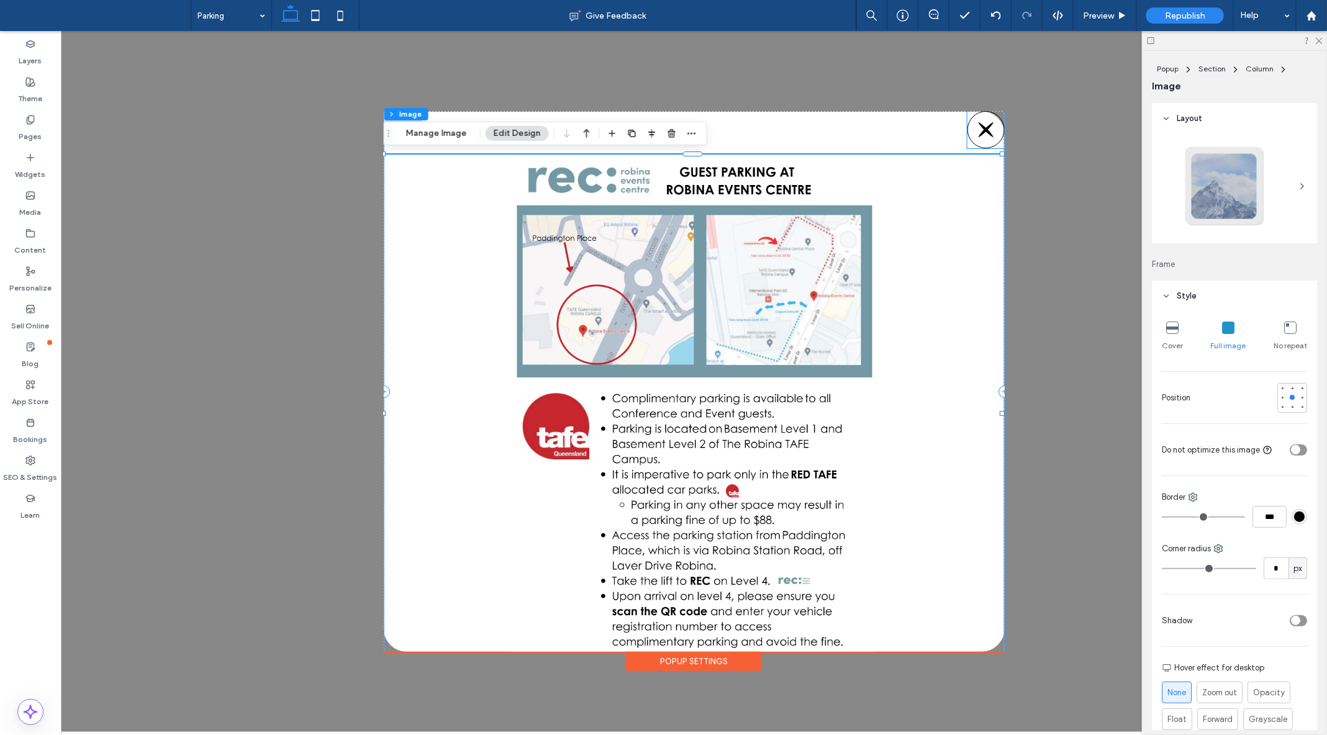
click at [978, 130] on icon at bounding box center [985, 128] width 17 height 17
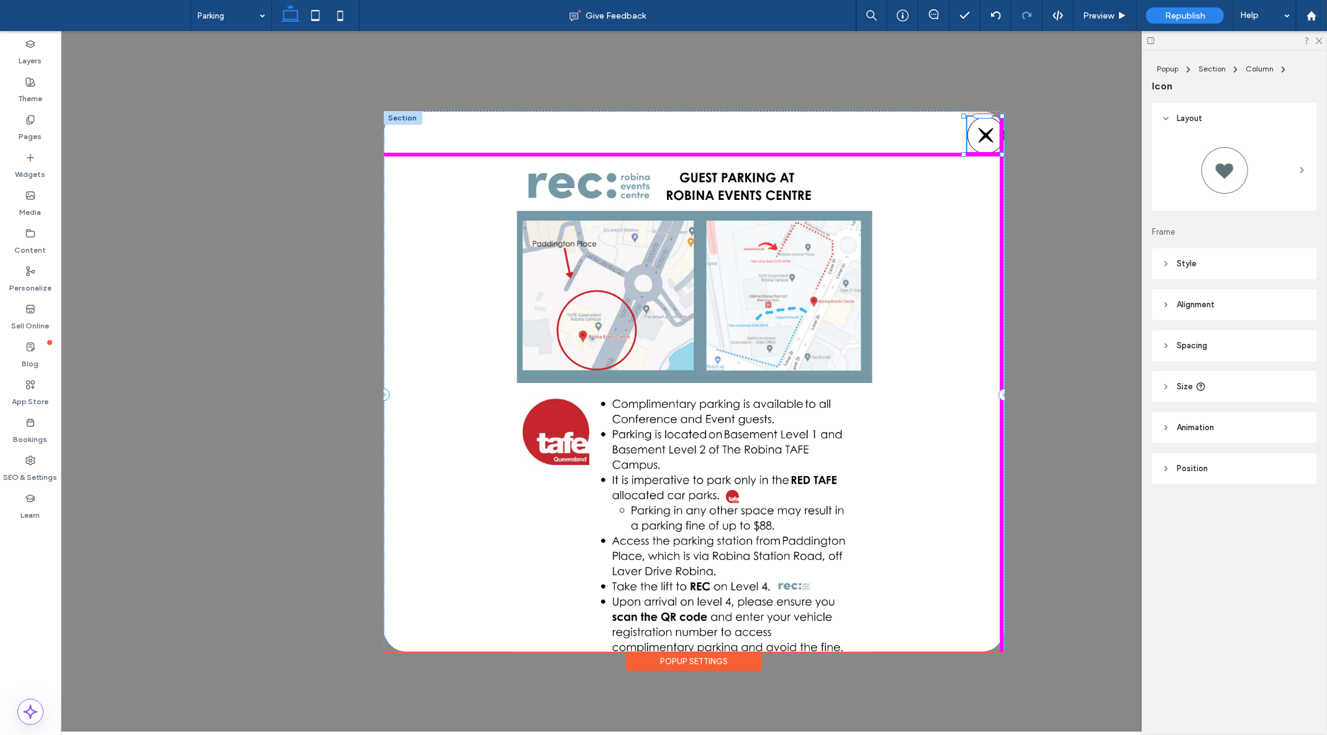
drag, startPoint x: 981, startPoint y: 111, endPoint x: 980, endPoint y: 121, distance: 10.0
click at [980, 121] on div "9px" at bounding box center [693, 394] width 621 height 567
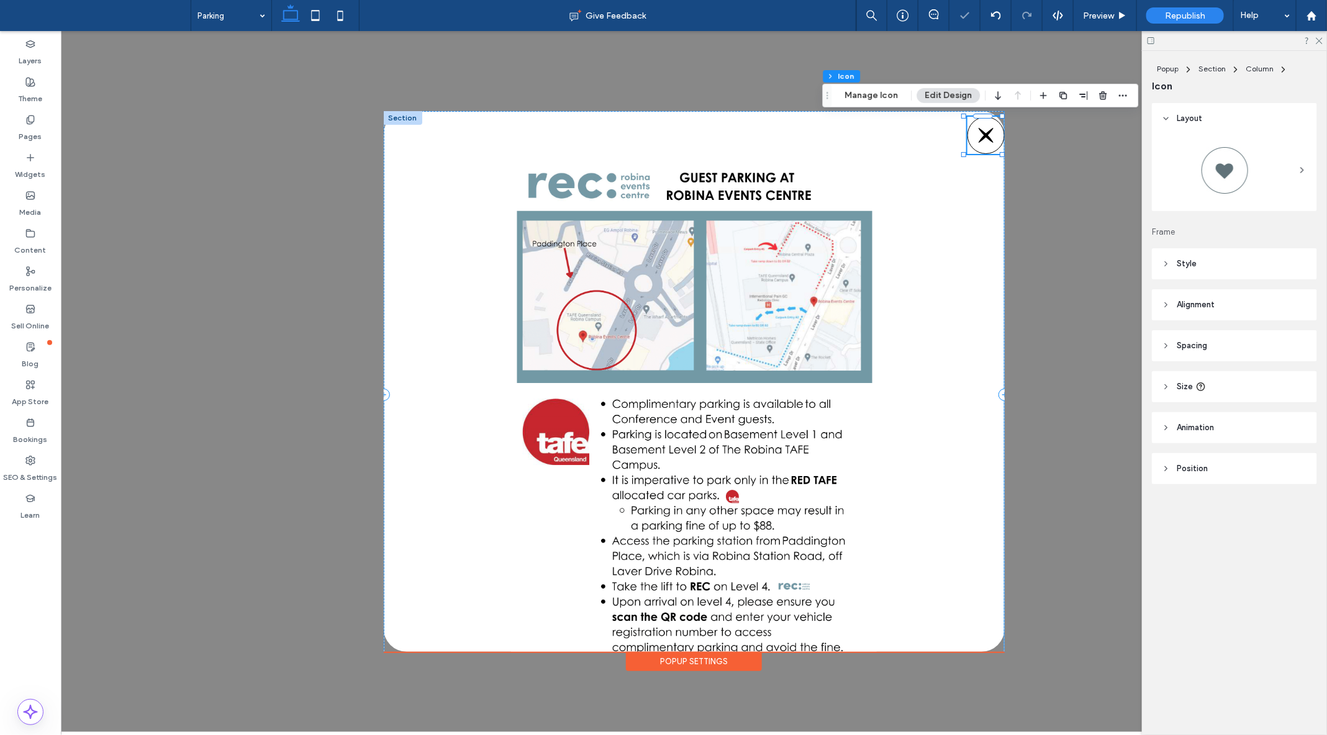
click at [982, 133] on icon at bounding box center [985, 134] width 15 height 15
click at [981, 133] on icon at bounding box center [985, 134] width 15 height 15
type input "*"
click at [1185, 343] on span "Spacing" at bounding box center [1191, 346] width 30 height 12
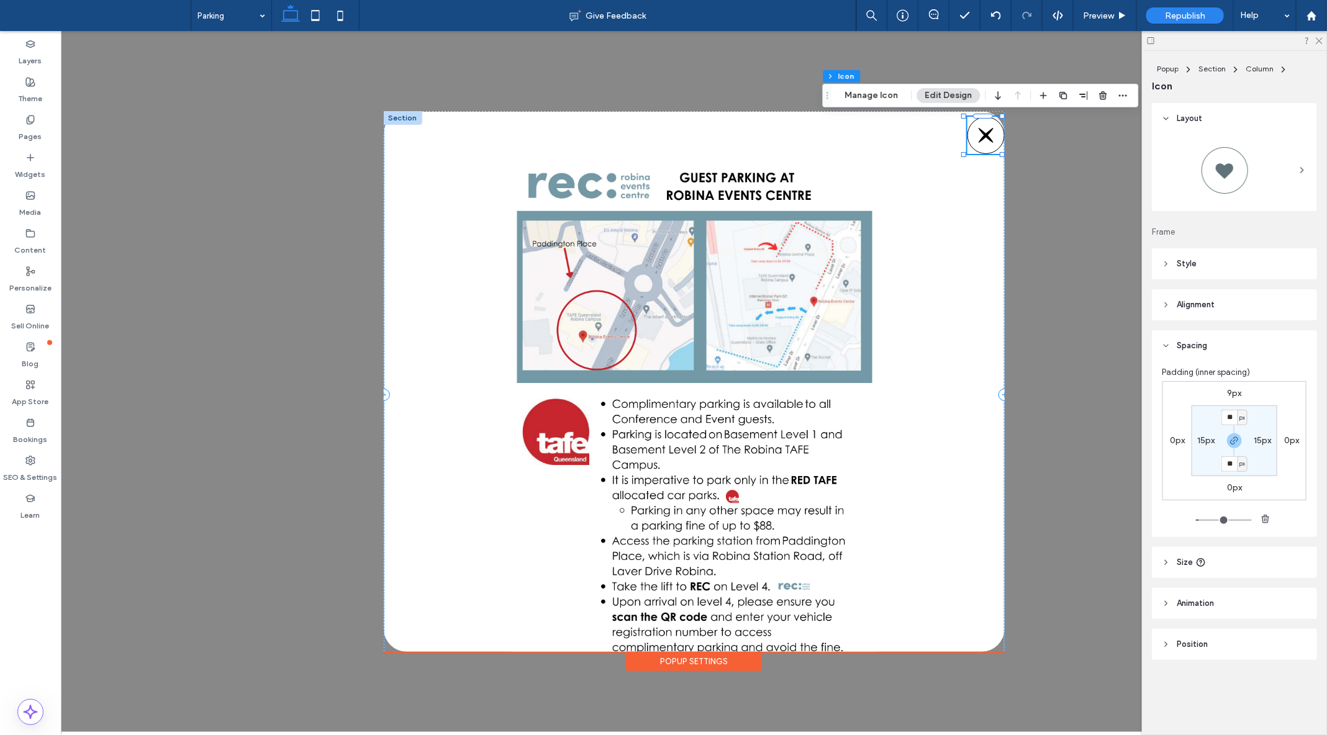
click at [1261, 439] on label "15px" at bounding box center [1261, 440] width 17 height 11
click at [1294, 445] on label "0px" at bounding box center [1291, 440] width 15 height 11
type input "*"
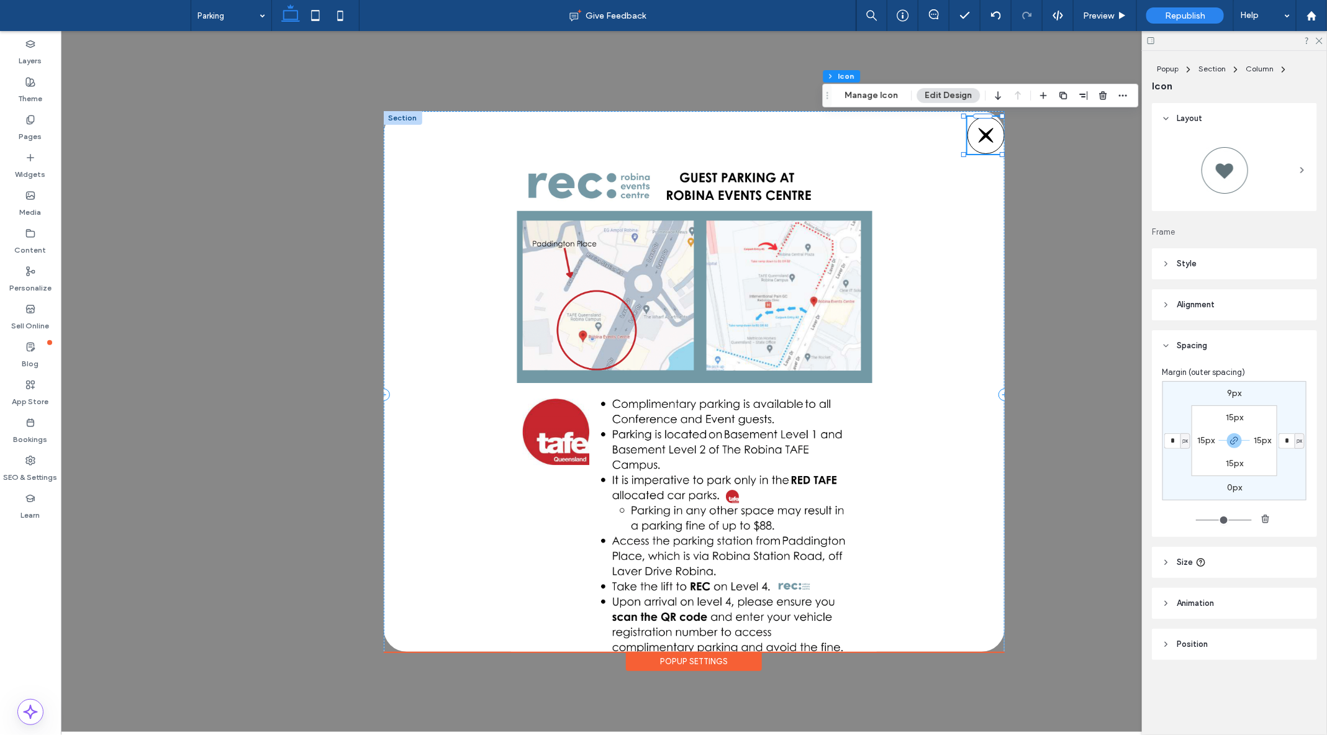
type input "*"
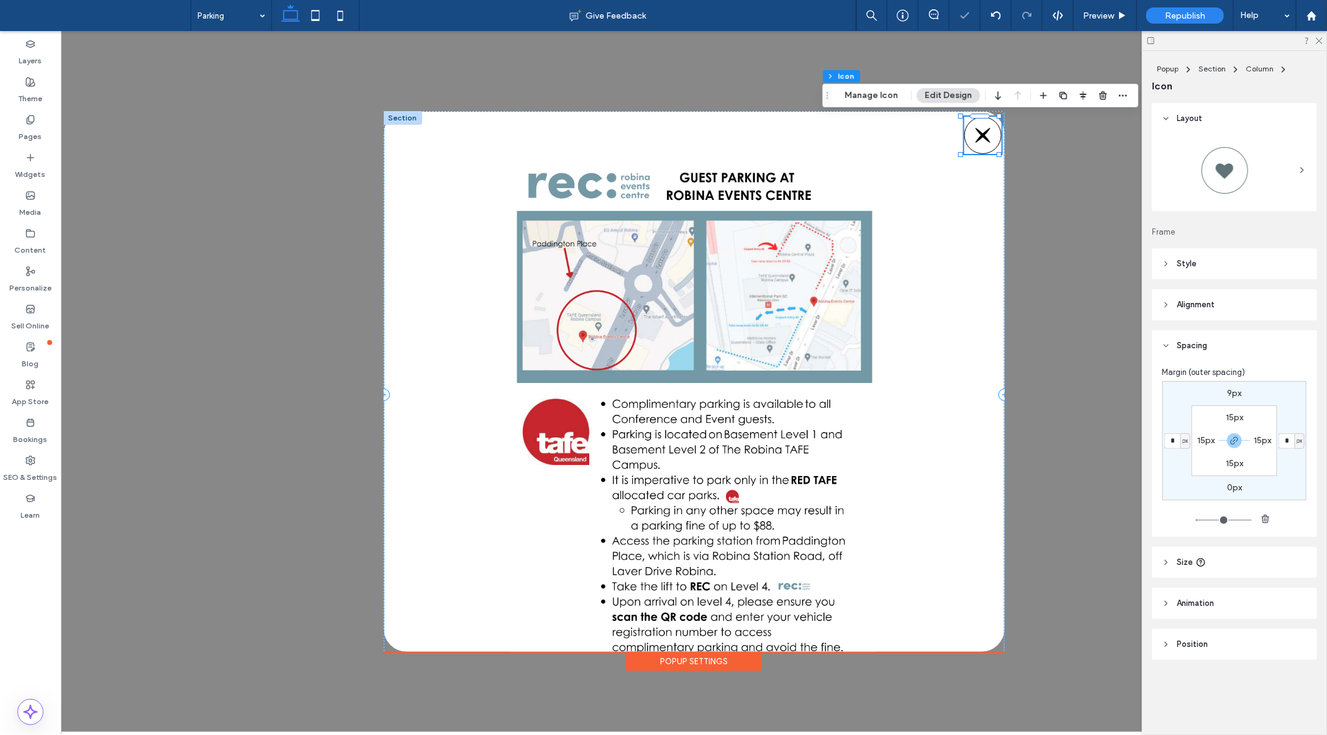
type input "*"
type input "**"
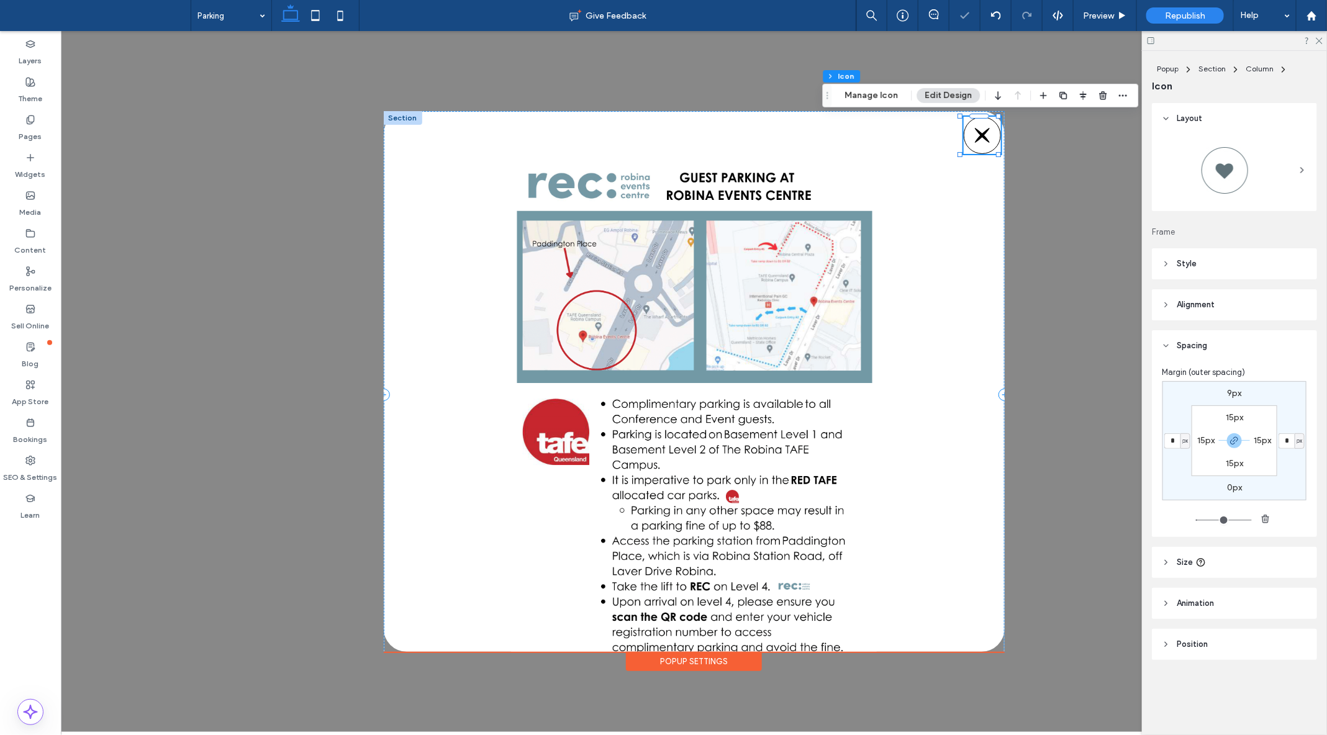
type input "**"
click at [1081, 189] on div "+ Add Section Popup Settings" at bounding box center [693, 380] width 1266 height 701
click at [947, 246] on img at bounding box center [693, 419] width 621 height 518
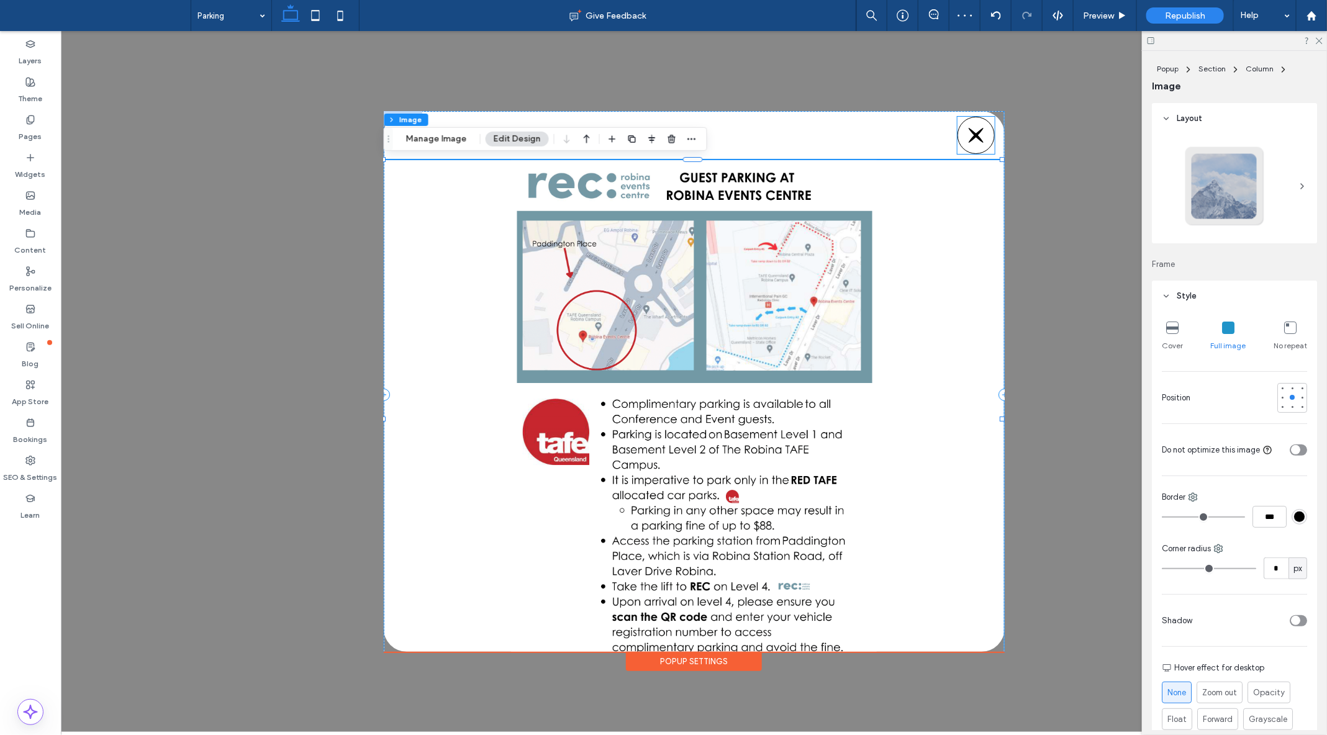
click at [968, 141] on icon at bounding box center [975, 134] width 17 height 17
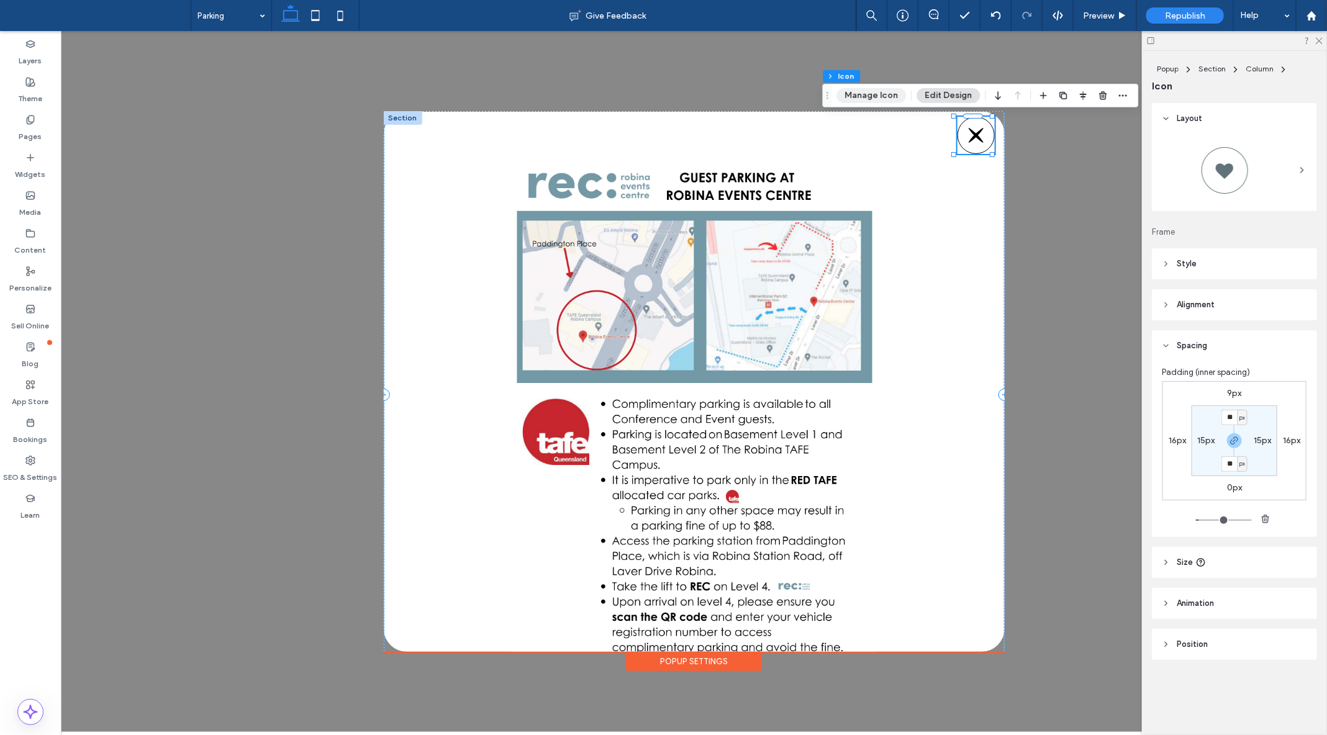
click at [873, 96] on button "Manage Icon" at bounding box center [872, 95] width 70 height 15
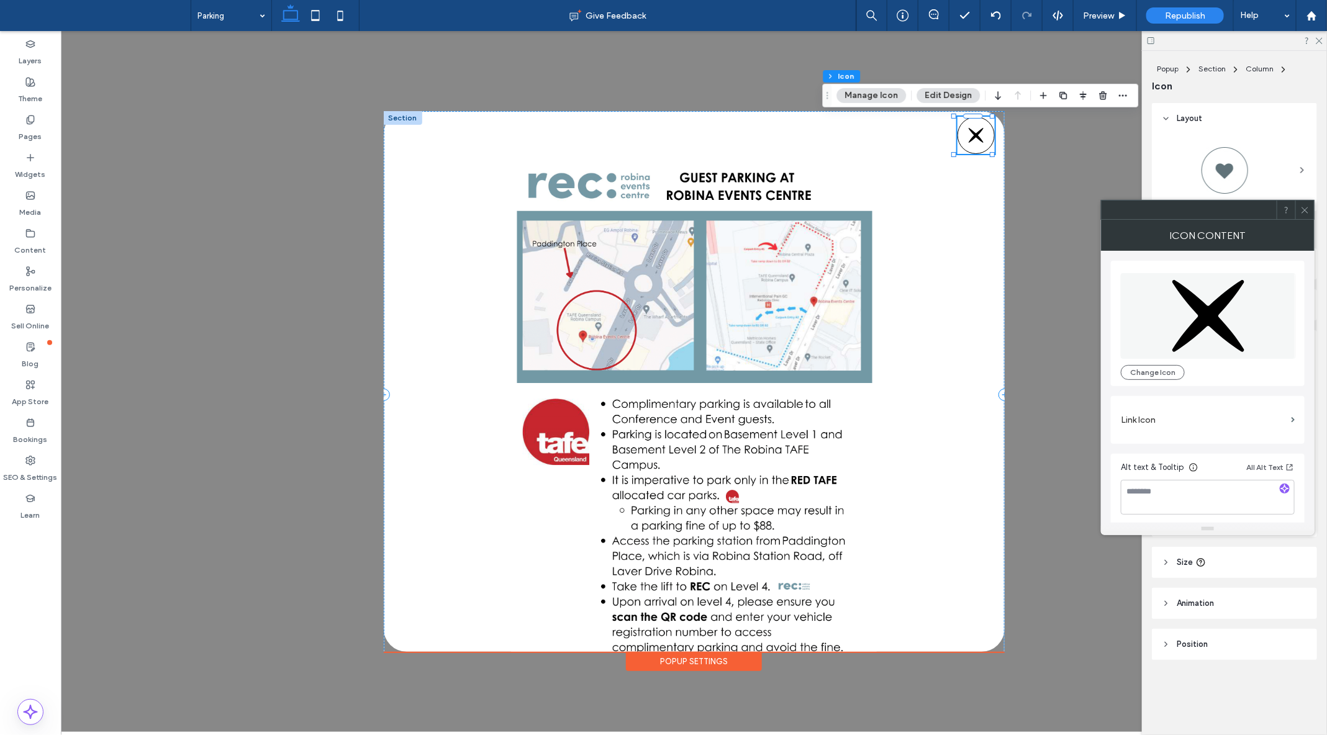
scroll to position [2, 0]
click at [1194, 412] on label "Link Icon" at bounding box center [1203, 418] width 165 height 23
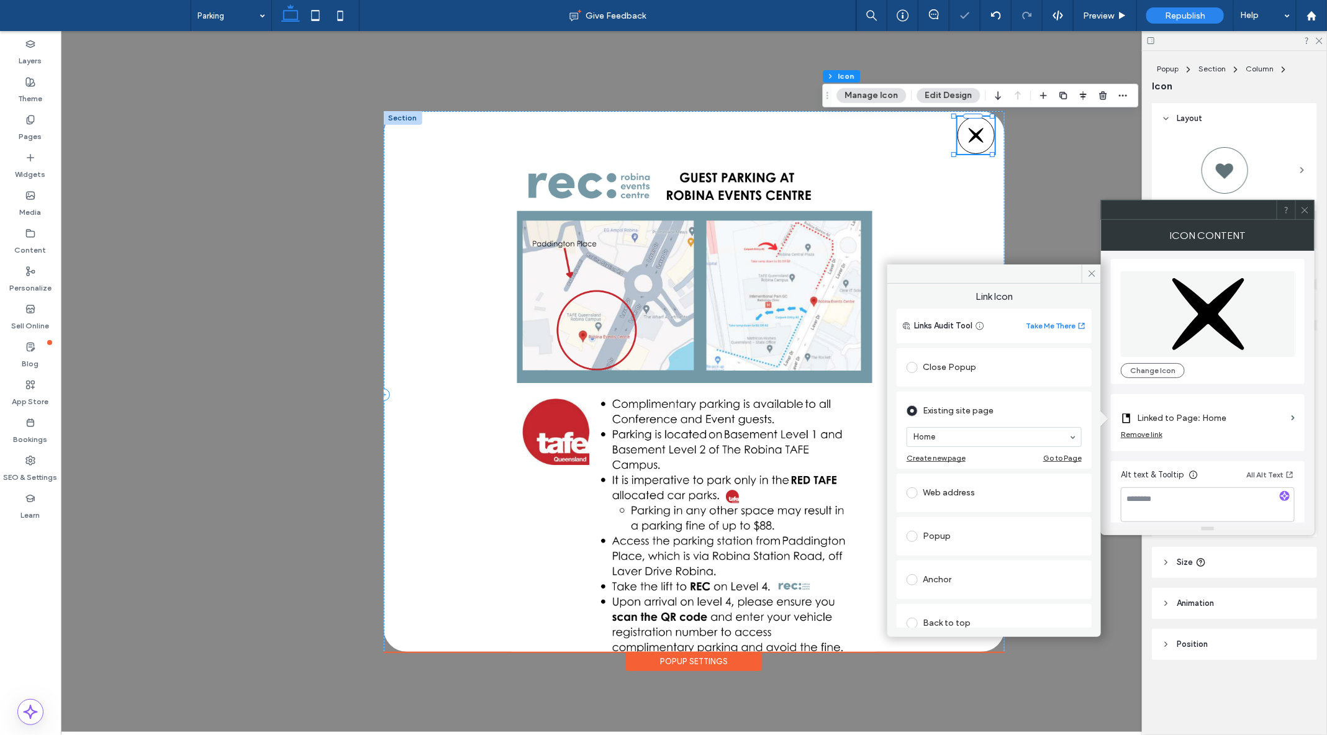
click at [909, 362] on span at bounding box center [911, 367] width 11 height 11
click at [1306, 209] on icon at bounding box center [1304, 209] width 9 height 9
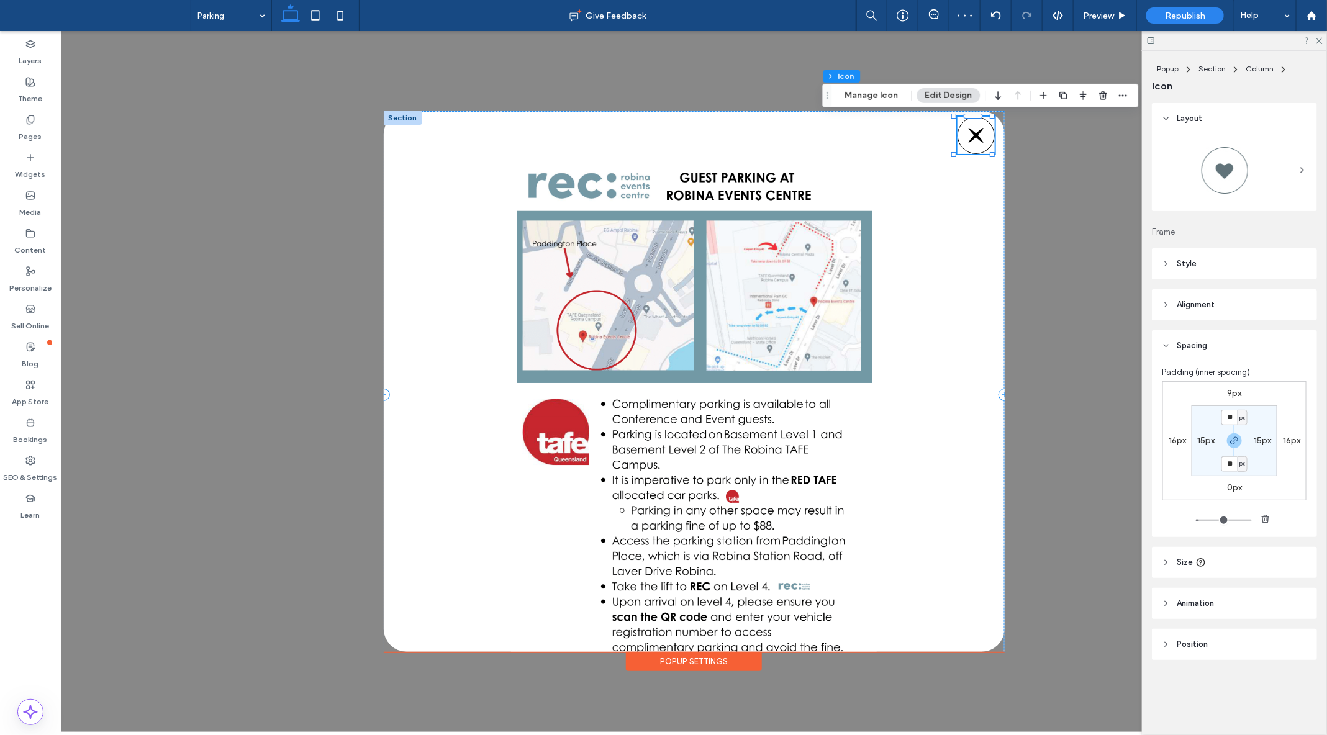
click at [1090, 223] on div "+ Add Section Popup Settings" at bounding box center [693, 380] width 1266 height 701
click at [1178, 11] on span "Republish" at bounding box center [1185, 16] width 40 height 11
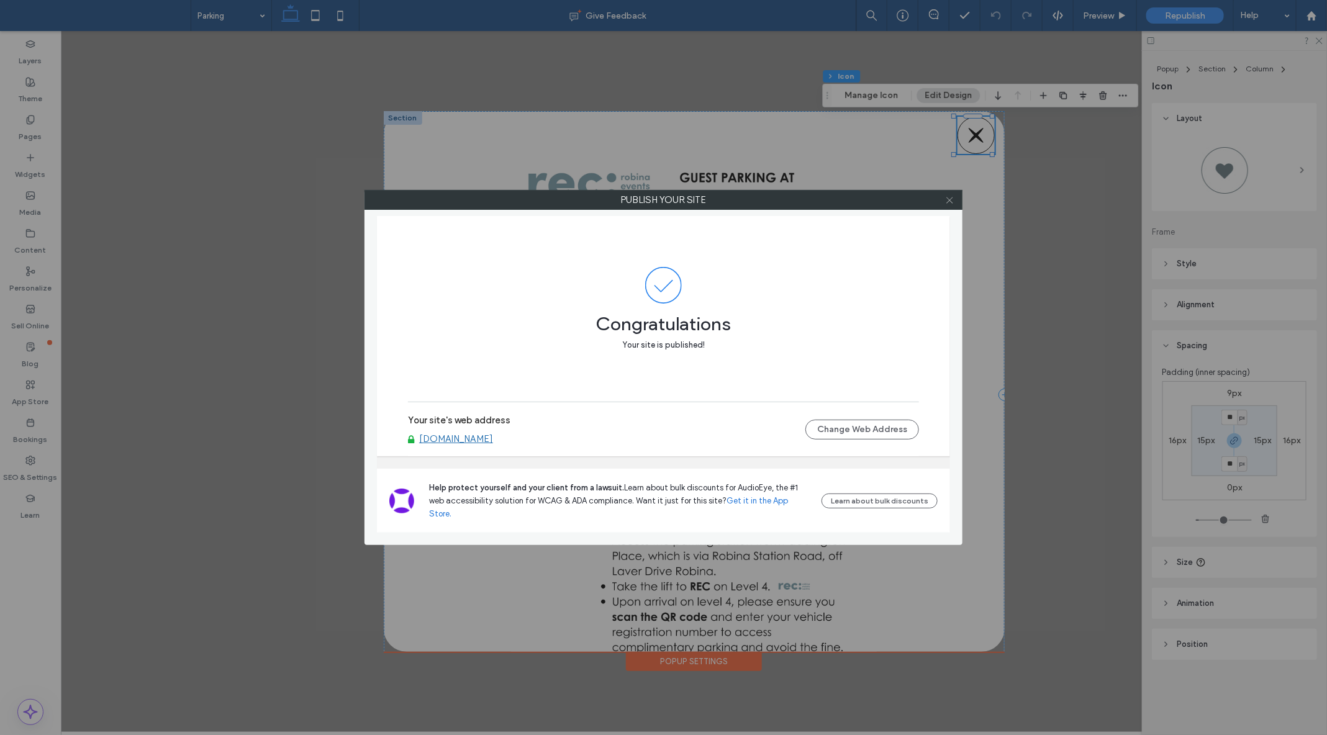
click at [948, 204] on icon at bounding box center [949, 200] width 9 height 9
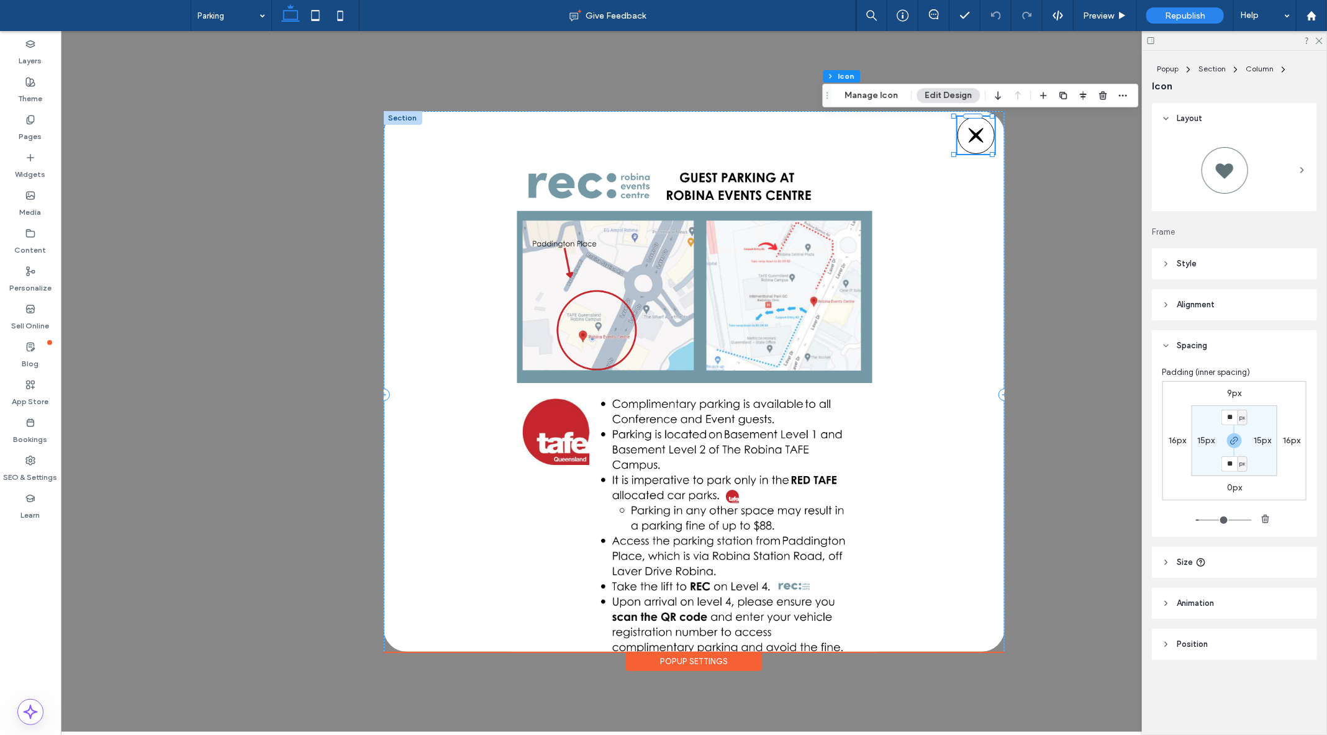
click at [972, 135] on icon at bounding box center [975, 134] width 15 height 15
type input "*"
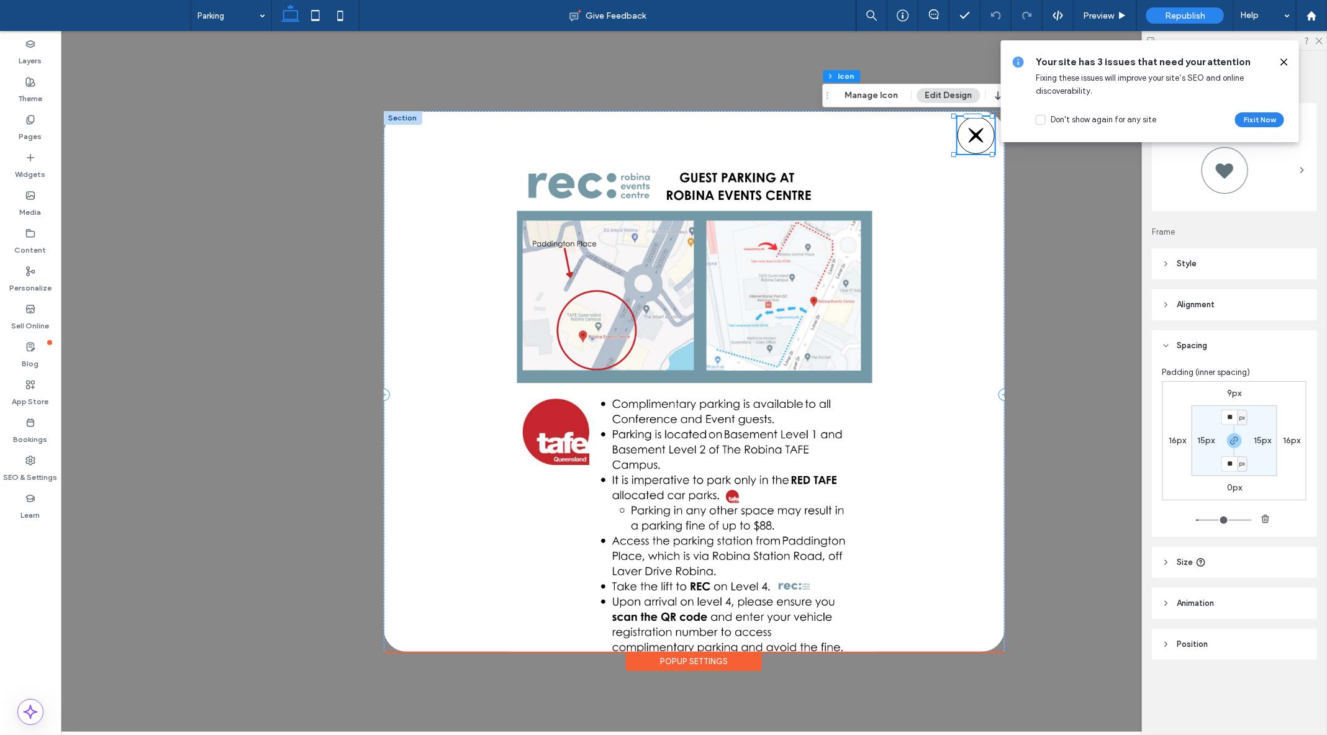
click at [1284, 58] on icon at bounding box center [1284, 62] width 10 height 10
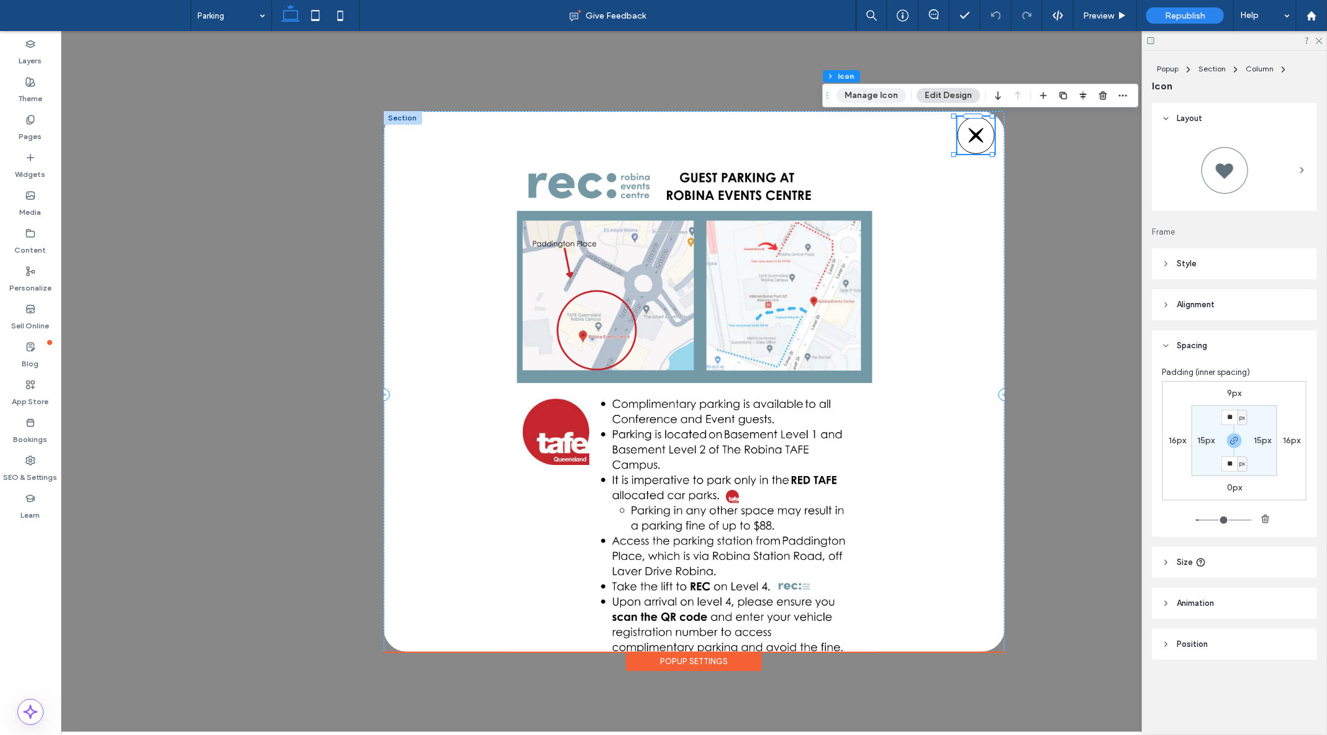
click at [863, 94] on button "Manage Icon" at bounding box center [872, 95] width 70 height 15
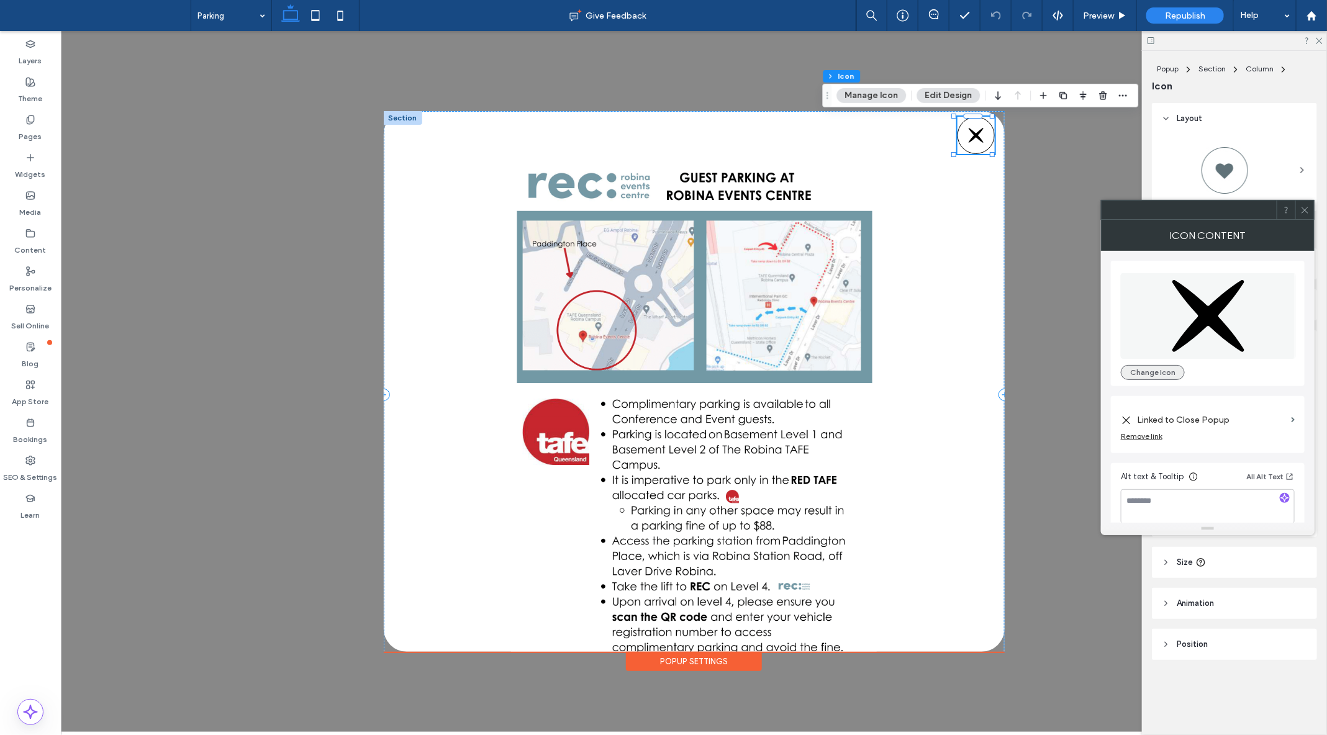
click at [1134, 370] on button "Change Icon" at bounding box center [1153, 372] width 64 height 15
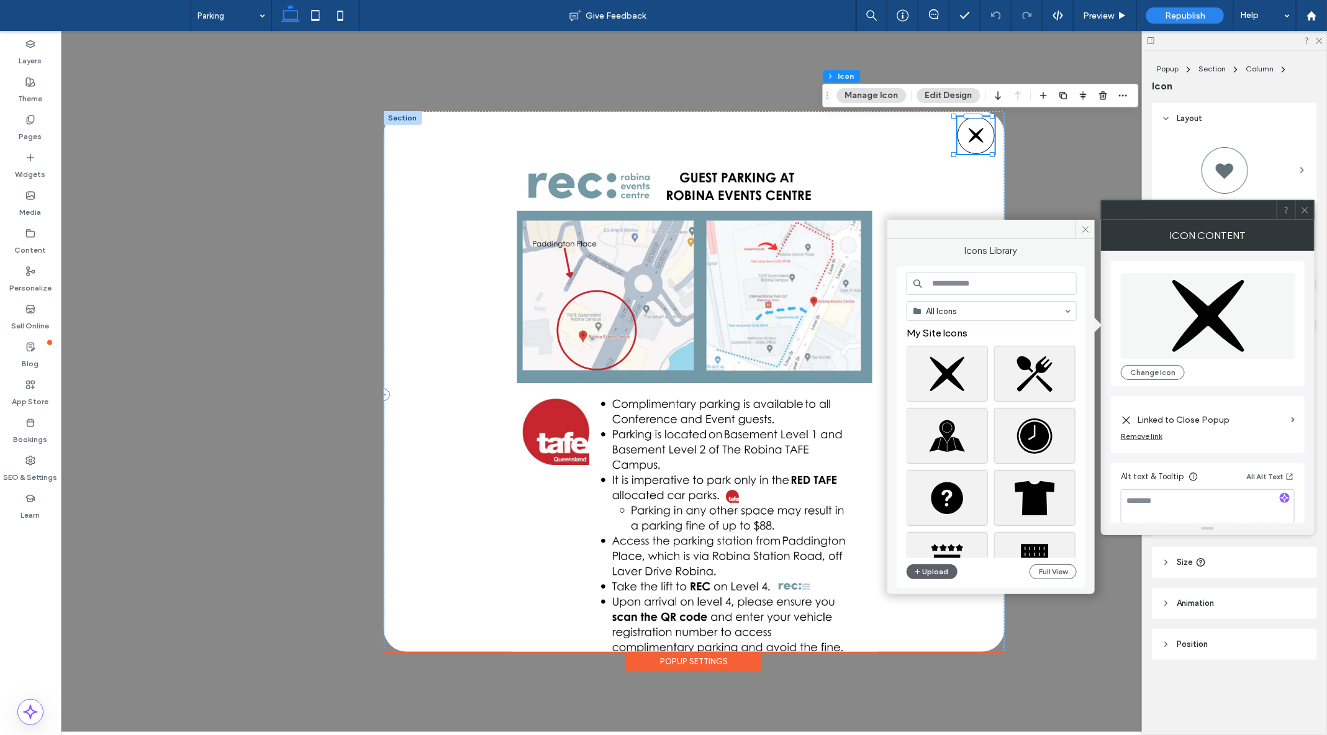
click at [941, 281] on input at bounding box center [991, 284] width 170 height 22
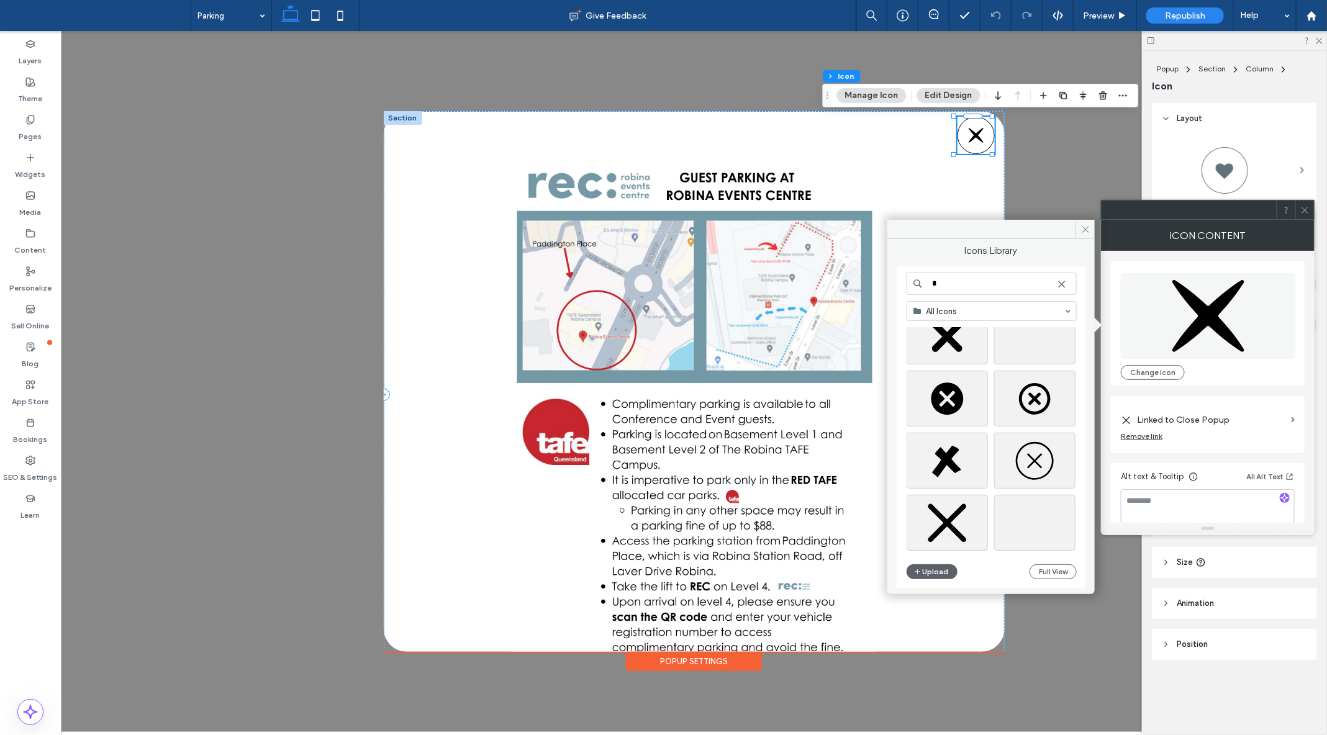
scroll to position [184, 0]
type input "*"
click at [1036, 399] on div "Select" at bounding box center [1034, 401] width 81 height 56
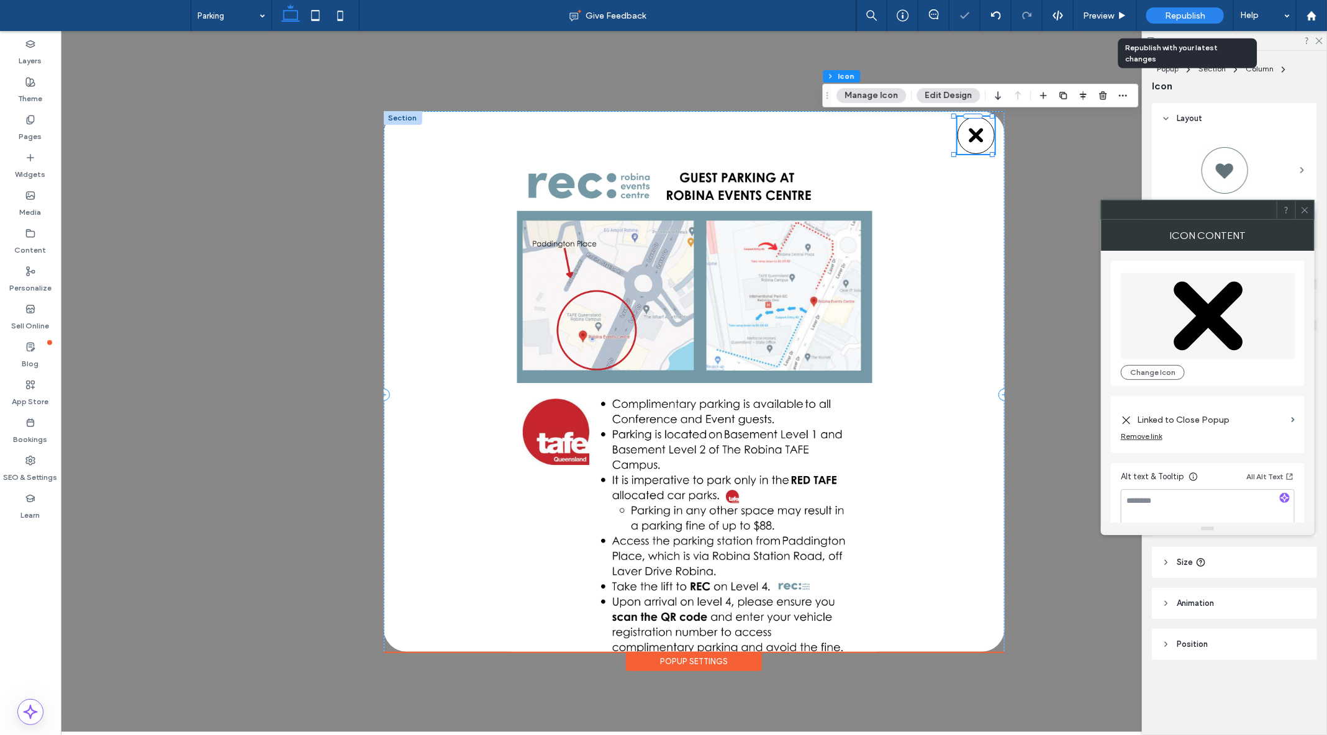
click at [1189, 16] on span "Republish" at bounding box center [1185, 16] width 40 height 11
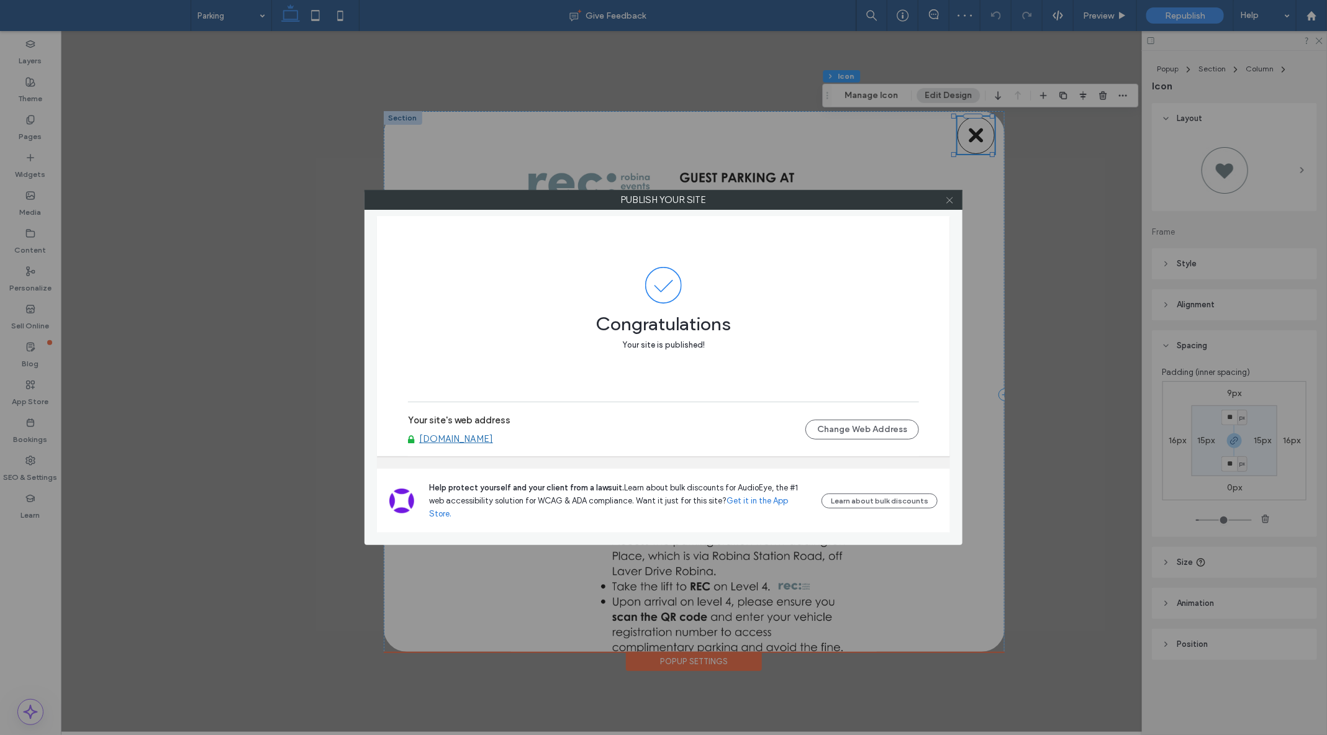
click at [954, 202] on icon at bounding box center [949, 200] width 9 height 9
